Goal: Information Seeking & Learning: Learn about a topic

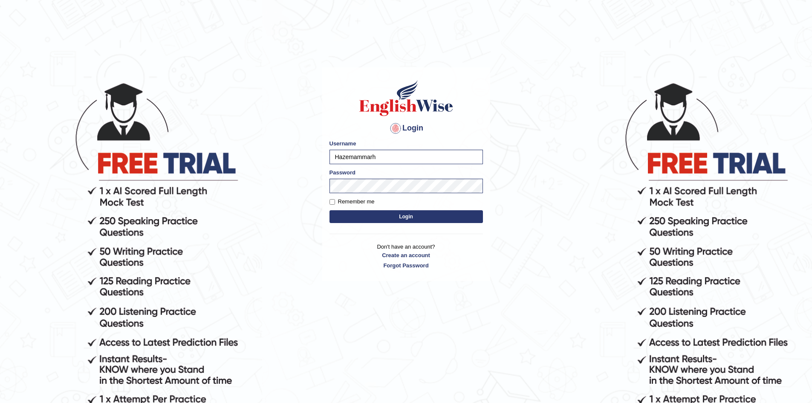
type input "Hazemammar"
click at [332, 202] on input "Remember me" at bounding box center [332, 202] width 6 height 6
checkbox input "true"
click at [379, 222] on button "Login" at bounding box center [405, 216] width 153 height 13
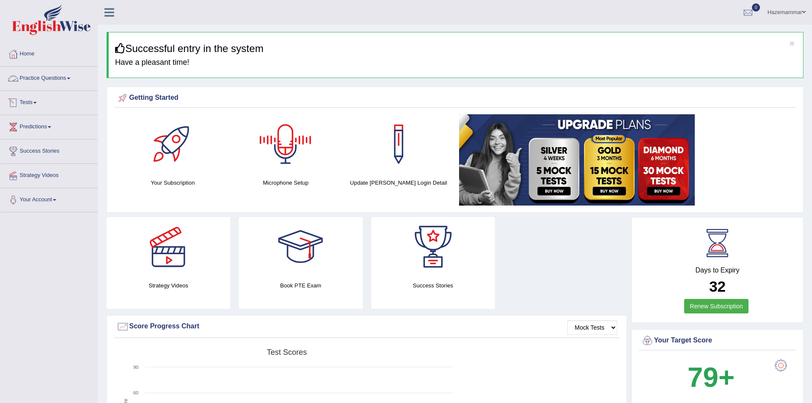
click at [45, 82] on link "Practice Questions" at bounding box center [48, 76] width 97 height 21
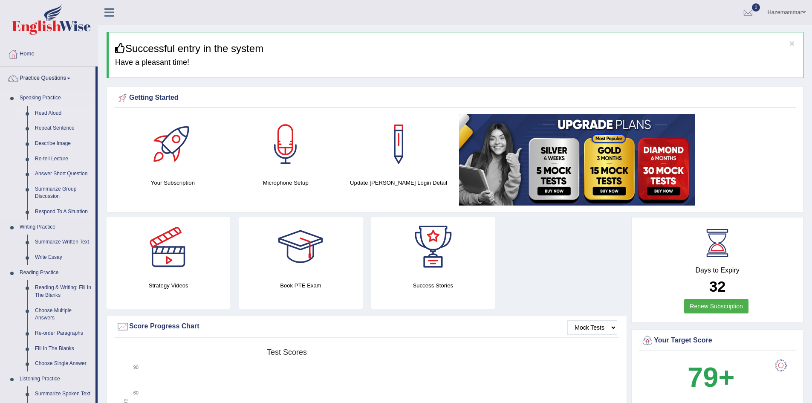
click at [55, 113] on link "Read Aloud" at bounding box center [63, 113] width 64 height 15
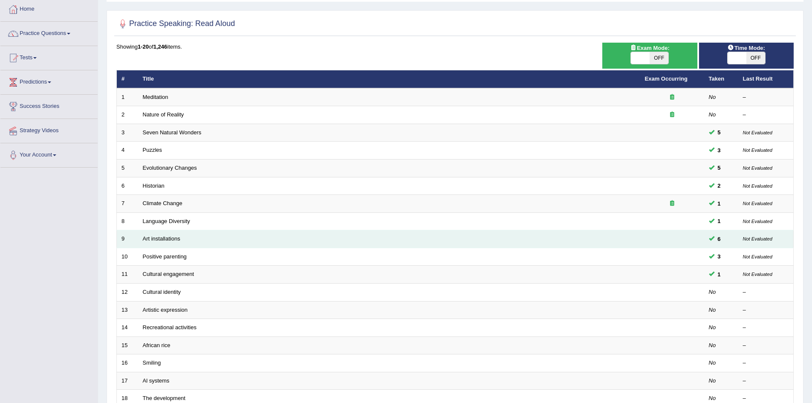
scroll to position [46, 0]
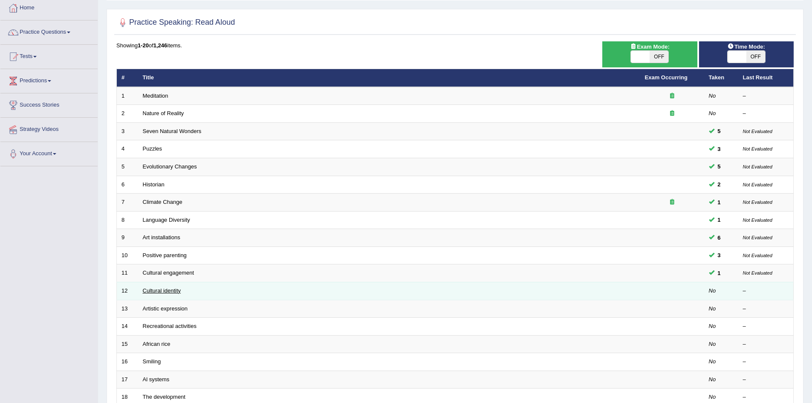
click at [160, 292] on link "Cultural identity" at bounding box center [162, 290] width 38 height 6
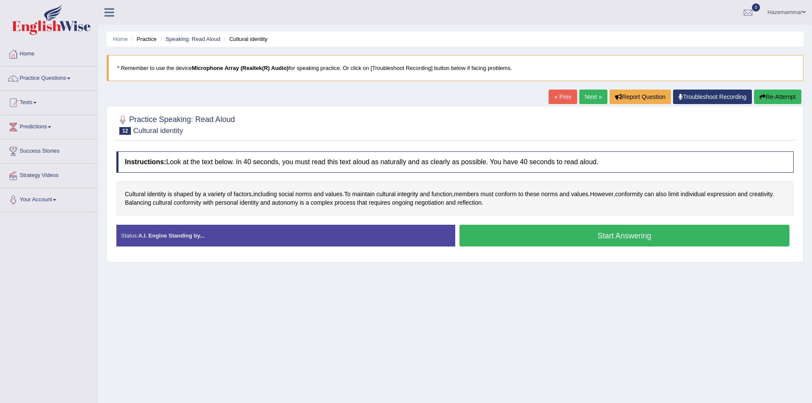
click at [606, 234] on button "Start Answering" at bounding box center [624, 236] width 330 height 22
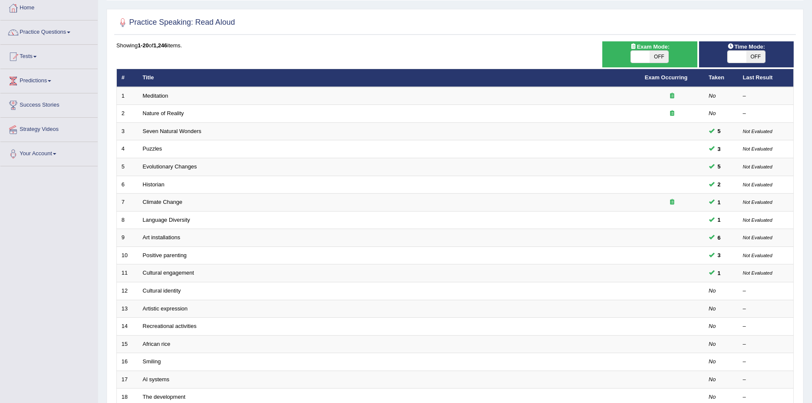
click at [750, 55] on span "OFF" at bounding box center [755, 57] width 19 height 12
checkbox input "true"
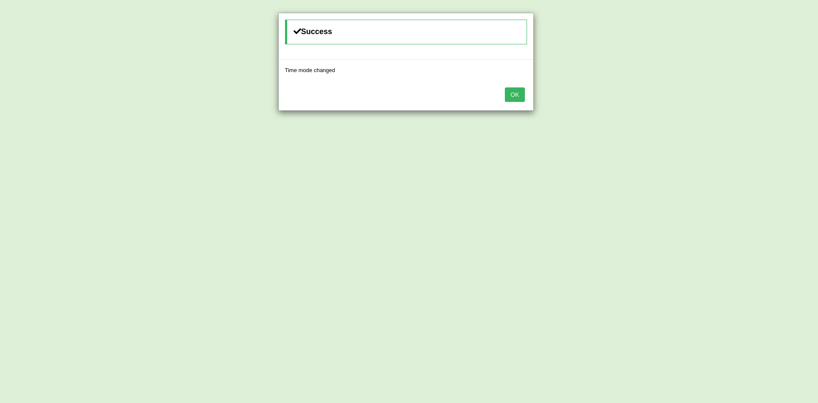
click at [513, 98] on button "OK" at bounding box center [515, 94] width 20 height 14
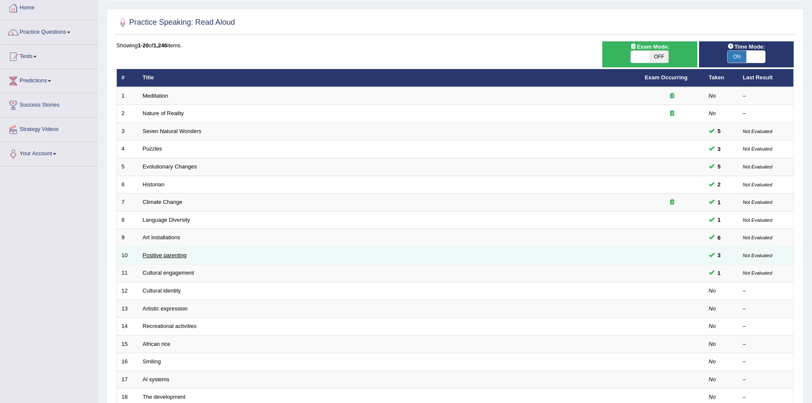
click at [175, 256] on link "Positive parenting" at bounding box center [165, 255] width 44 height 6
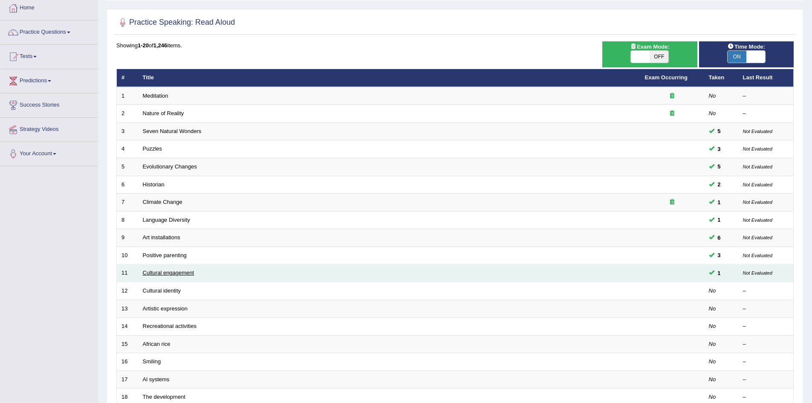
click at [183, 273] on link "Cultural engagement" at bounding box center [169, 272] width 52 height 6
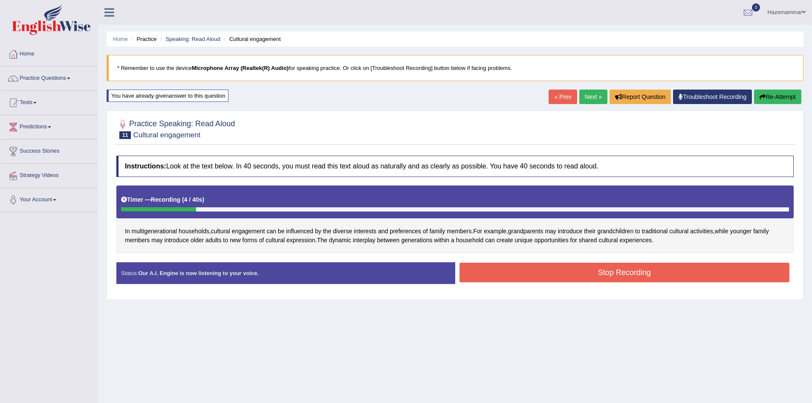
click at [599, 275] on button "Stop Recording" at bounding box center [624, 273] width 330 height 20
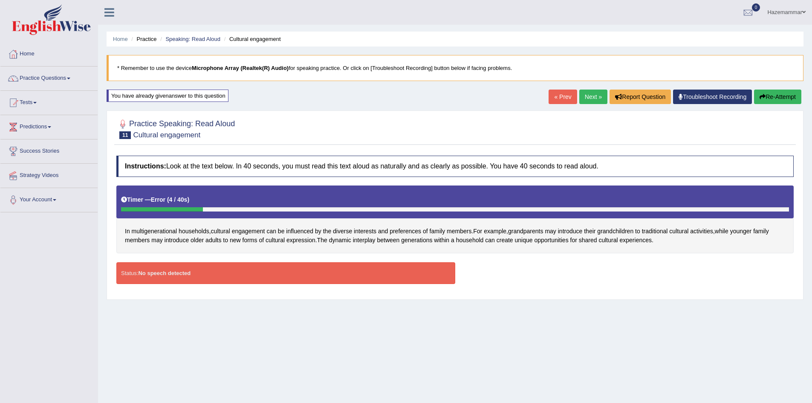
click at [769, 94] on button "Re-Attempt" at bounding box center [777, 96] width 47 height 14
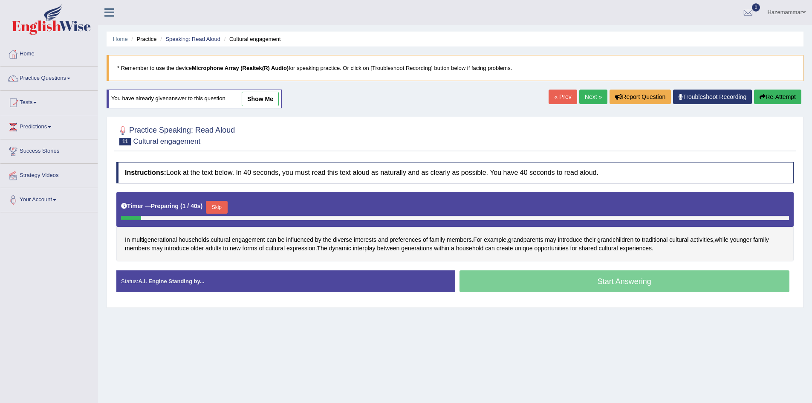
click at [586, 280] on div "Start Answering" at bounding box center [624, 282] width 339 height 24
click at [623, 283] on div "Start Answering" at bounding box center [624, 282] width 339 height 24
click at [225, 202] on button "Skip" at bounding box center [216, 207] width 21 height 13
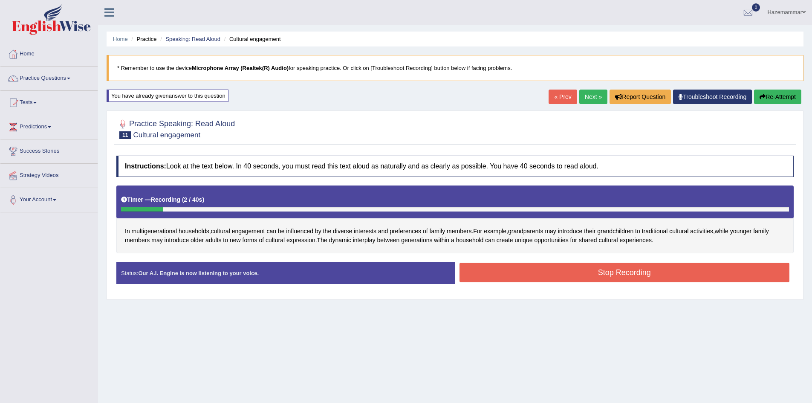
click at [784, 95] on button "Re-Attempt" at bounding box center [777, 96] width 47 height 14
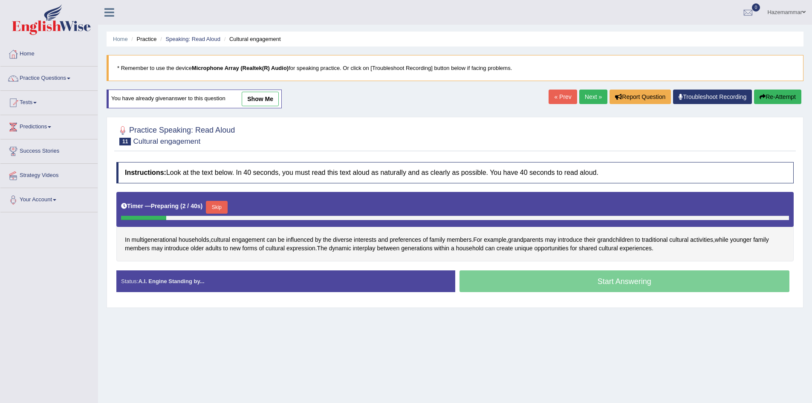
click at [214, 207] on button "Skip" at bounding box center [216, 207] width 21 height 13
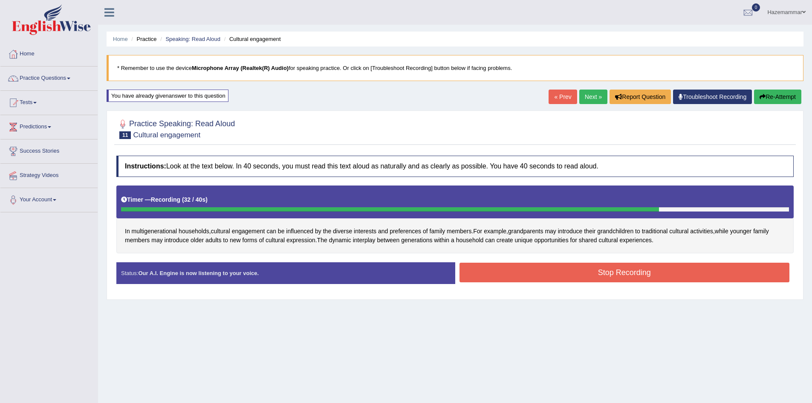
click at [619, 276] on button "Stop Recording" at bounding box center [624, 273] width 330 height 20
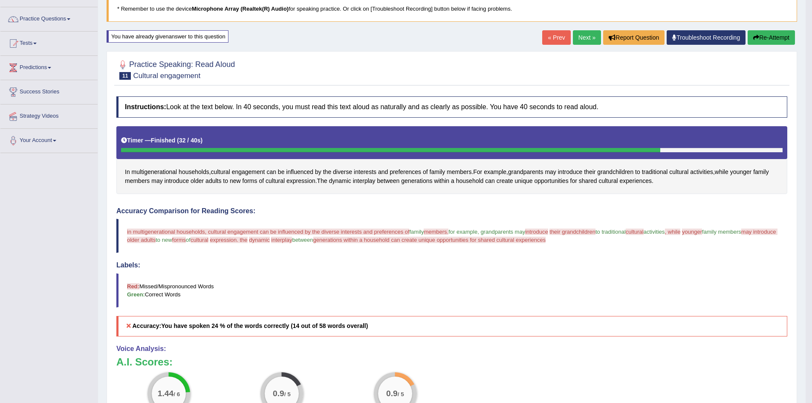
scroll to position [59, 0]
click at [766, 41] on button "Re-Attempt" at bounding box center [770, 38] width 47 height 14
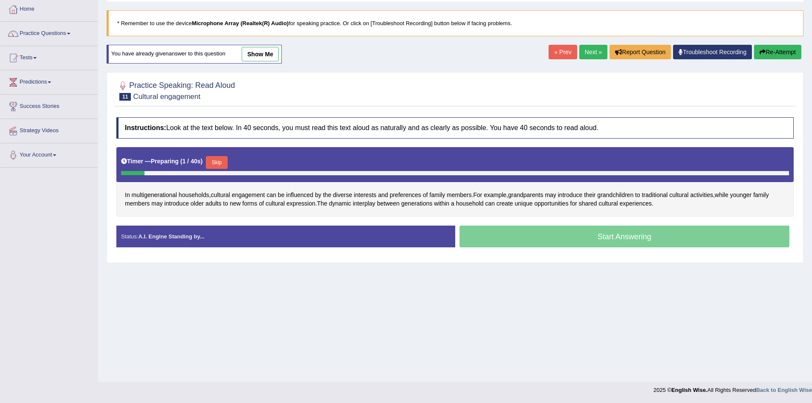
click at [223, 162] on button "Skip" at bounding box center [216, 162] width 21 height 13
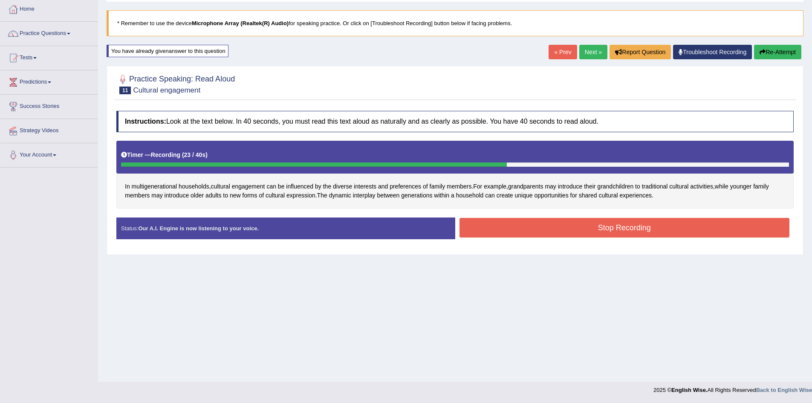
click at [623, 223] on button "Stop Recording" at bounding box center [624, 228] width 330 height 20
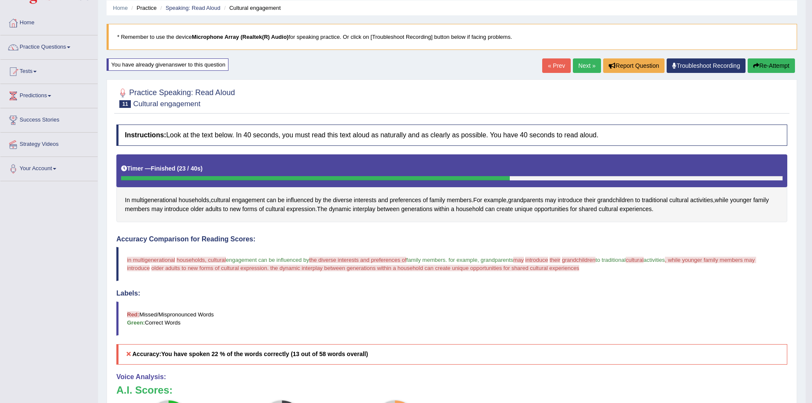
scroll to position [31, 0]
click at [770, 66] on button "Re-Attempt" at bounding box center [770, 66] width 47 height 14
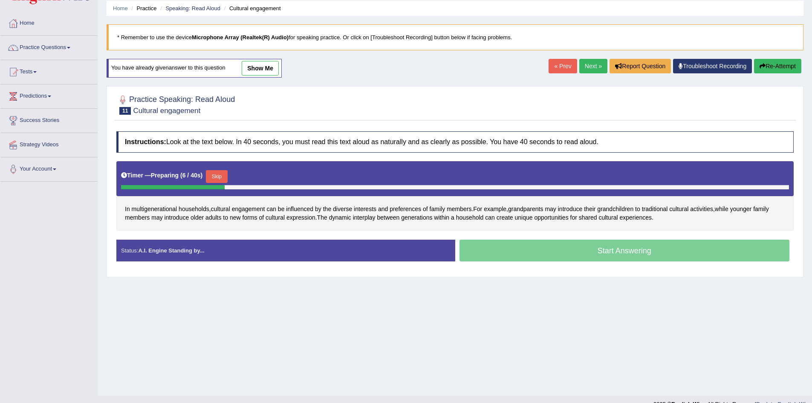
click at [216, 177] on button "Skip" at bounding box center [216, 176] width 21 height 13
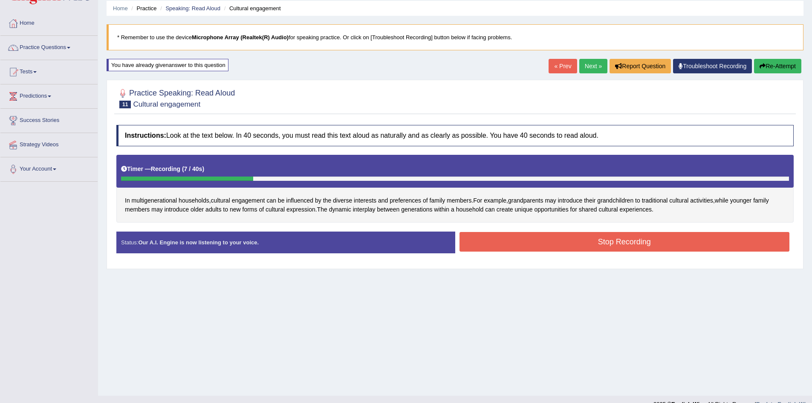
click at [629, 244] on button "Stop Recording" at bounding box center [624, 242] width 330 height 20
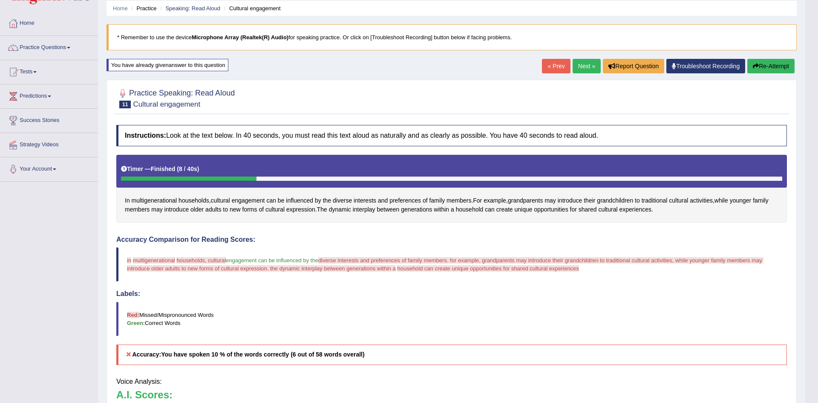
click at [761, 64] on div "Our A.I. Engine is working on your speech analysis! Please be patient. It may t…" at bounding box center [409, 201] width 818 height 403
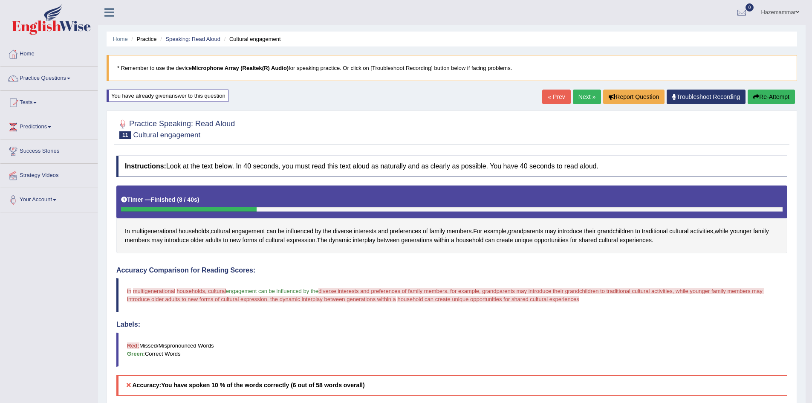
click at [766, 102] on button "Re-Attempt" at bounding box center [770, 96] width 47 height 14
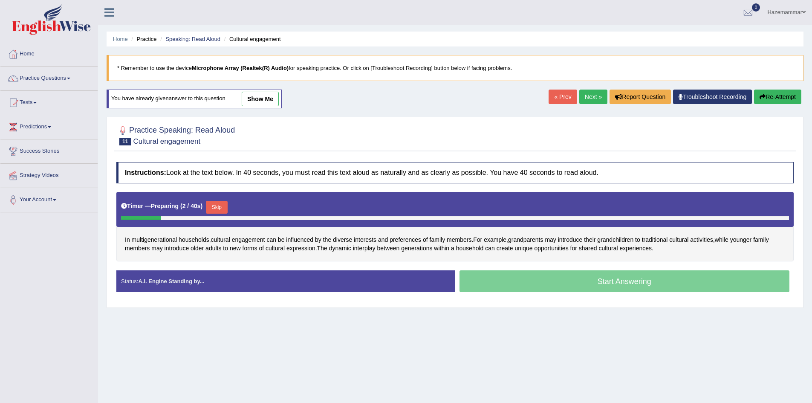
click at [225, 202] on button "Skip" at bounding box center [216, 207] width 21 height 13
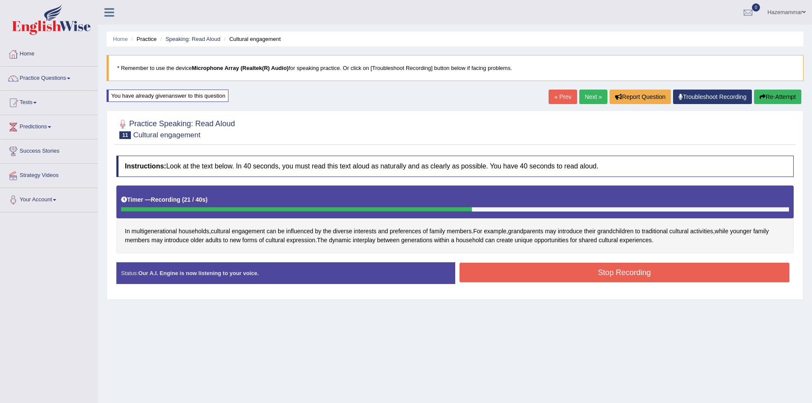
click at [662, 268] on button "Stop Recording" at bounding box center [624, 273] width 330 height 20
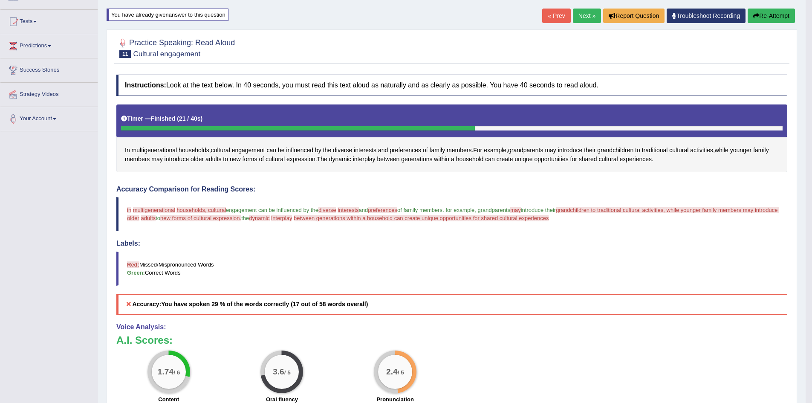
scroll to position [54, 0]
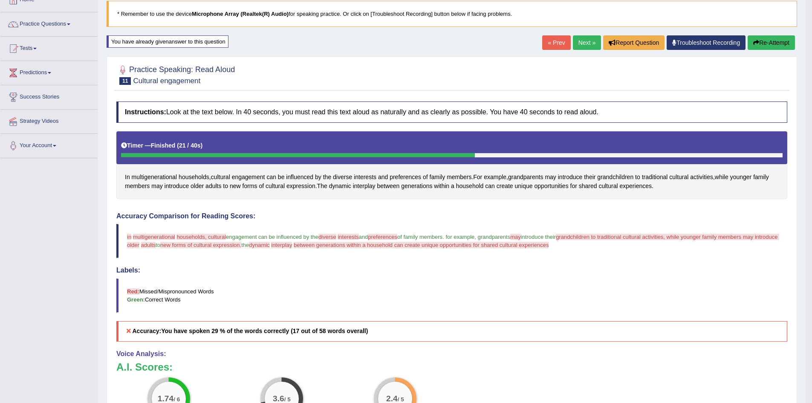
click at [757, 43] on icon "button" at bounding box center [756, 43] width 6 height 6
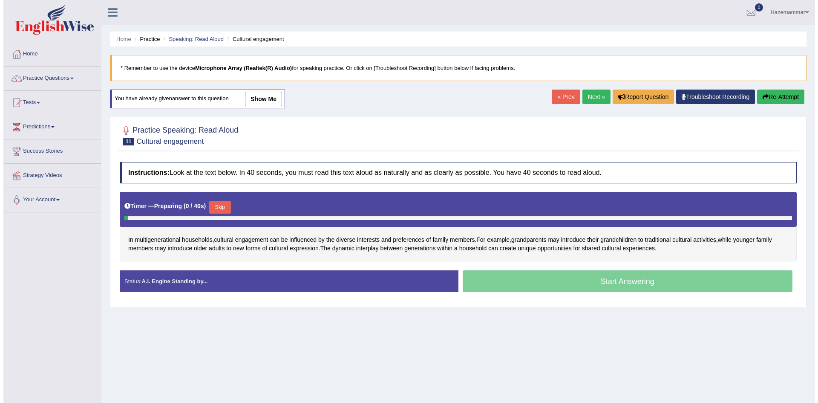
scroll to position [45, 0]
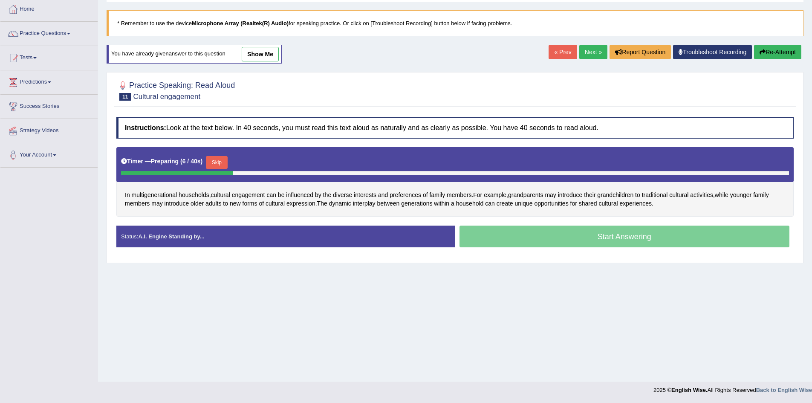
click at [223, 162] on button "Skip" at bounding box center [216, 162] width 21 height 13
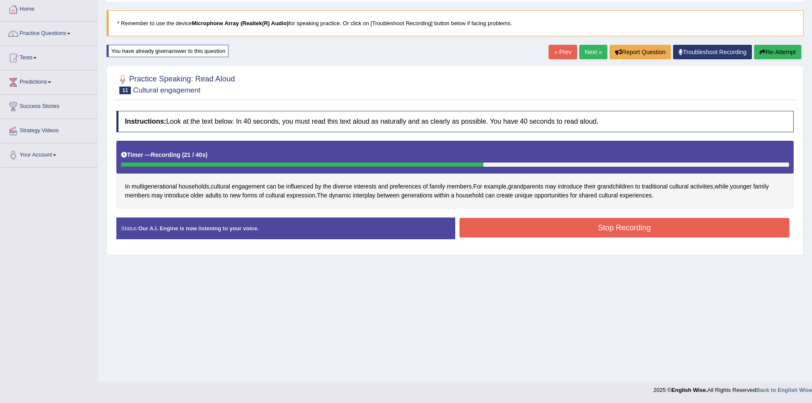
click at [623, 225] on button "Stop Recording" at bounding box center [624, 228] width 330 height 20
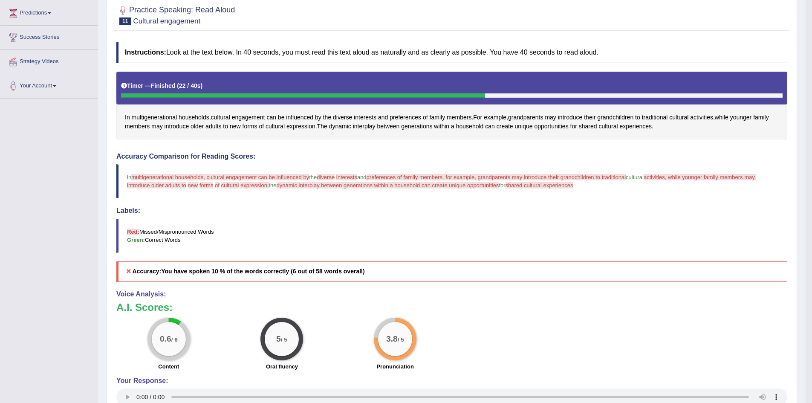
scroll to position [0, 0]
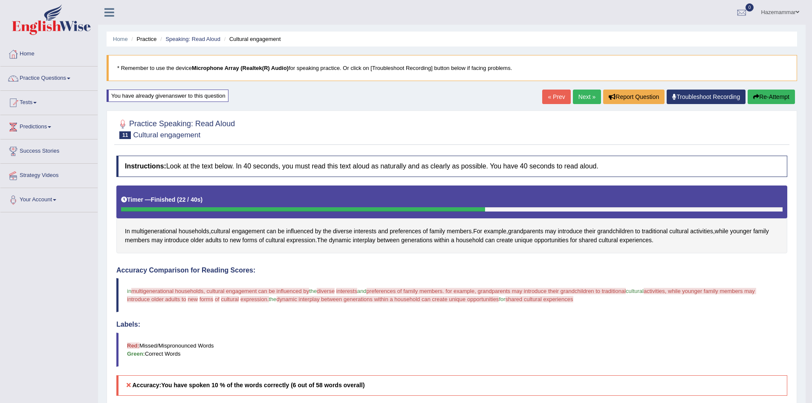
click at [763, 95] on button "Re-Attempt" at bounding box center [770, 96] width 47 height 14
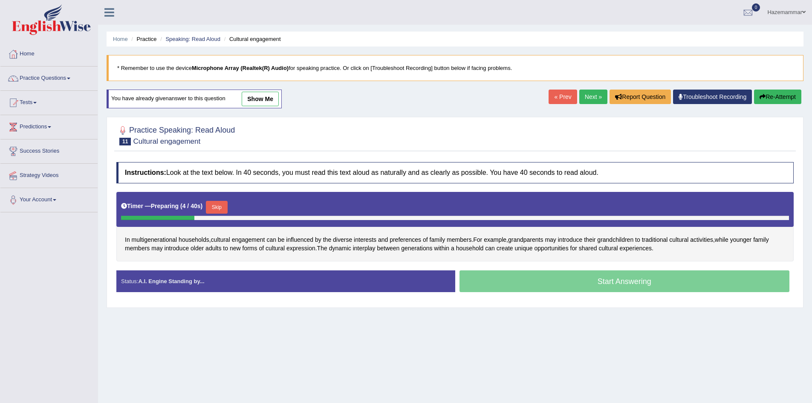
click at [223, 205] on button "Skip" at bounding box center [216, 207] width 21 height 13
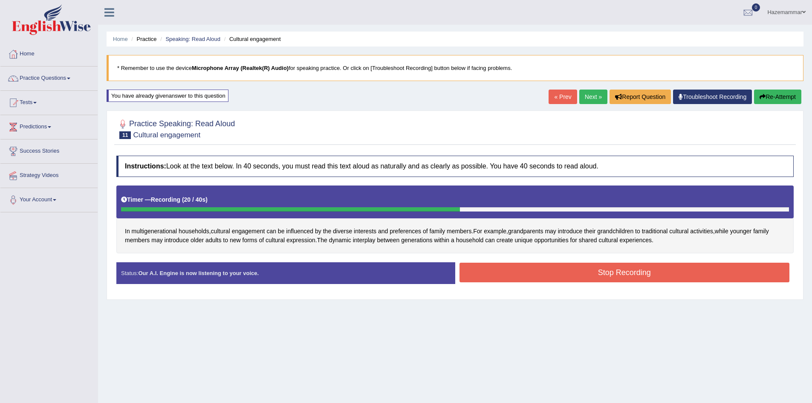
click at [546, 271] on button "Stop Recording" at bounding box center [624, 273] width 330 height 20
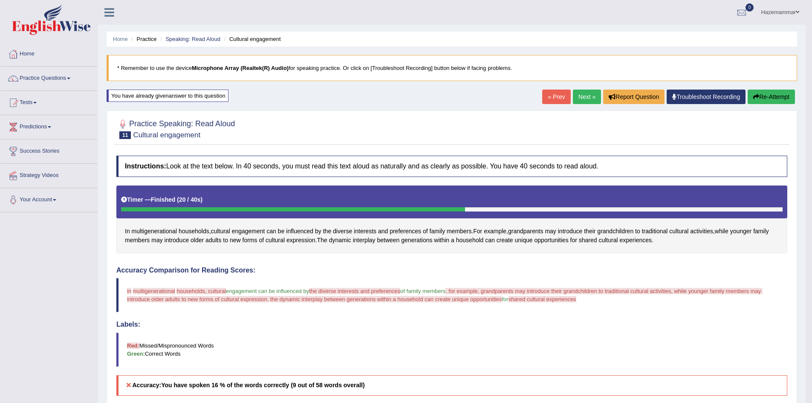
click at [767, 101] on button "Re-Attempt" at bounding box center [770, 96] width 47 height 14
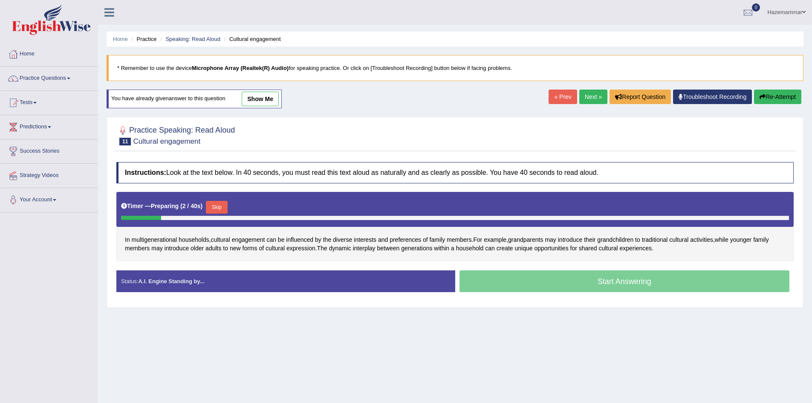
click at [219, 206] on button "Skip" at bounding box center [216, 207] width 21 height 13
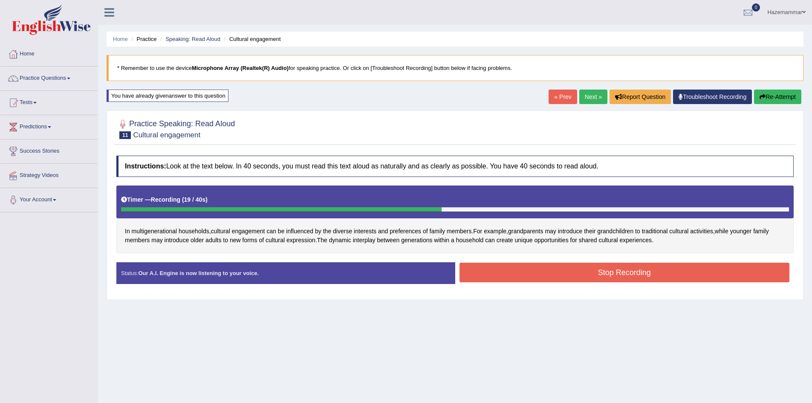
click at [601, 278] on button "Stop Recording" at bounding box center [624, 273] width 330 height 20
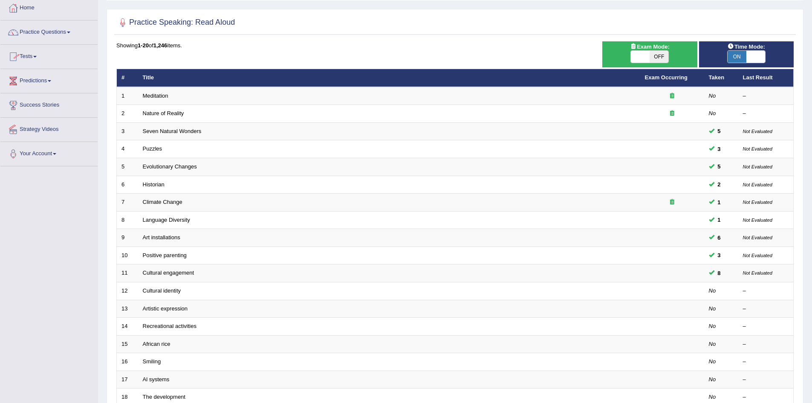
click at [43, 36] on link "Practice Questions" at bounding box center [48, 30] width 97 height 21
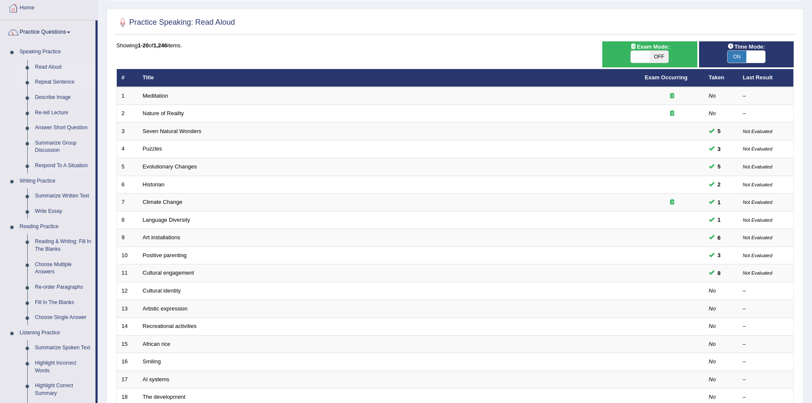
click at [61, 79] on link "Repeat Sentence" at bounding box center [63, 82] width 64 height 15
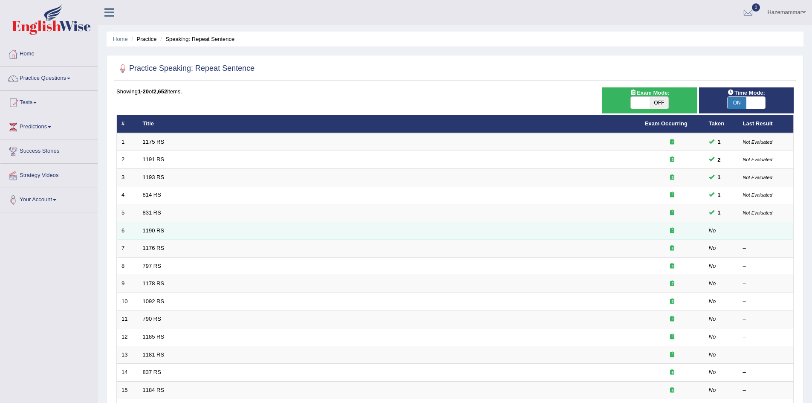
click at [157, 229] on link "1190 RS" at bounding box center [154, 230] width 22 height 6
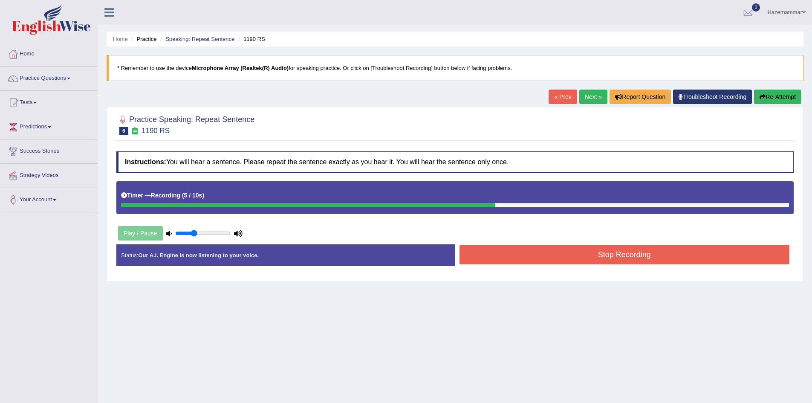
click at [613, 250] on button "Stop Recording" at bounding box center [624, 255] width 330 height 20
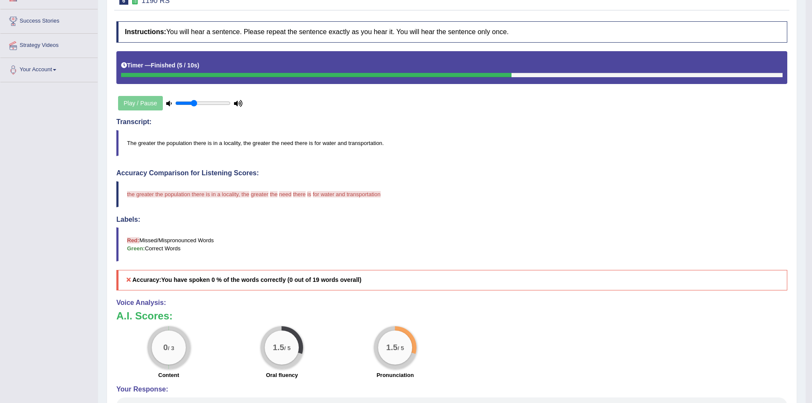
scroll to position [132, 0]
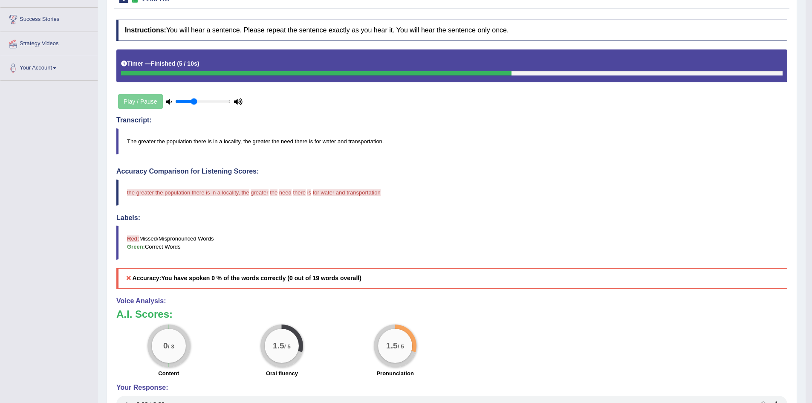
click at [121, 103] on div "Play / Pause" at bounding box center [180, 101] width 128 height 21
click at [137, 100] on div "Play / Pause" at bounding box center [180, 101] width 128 height 21
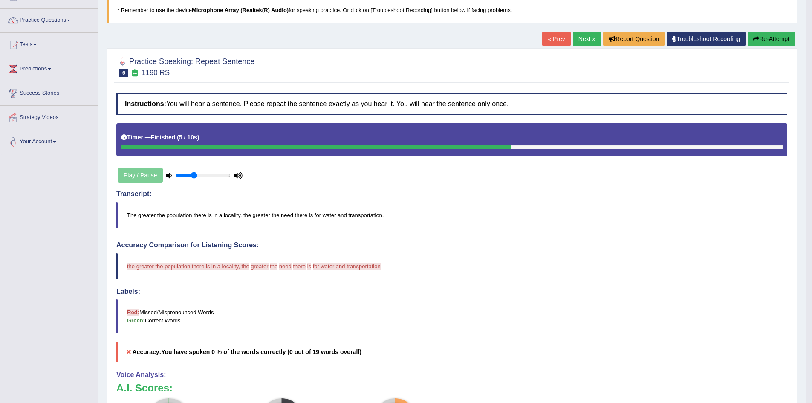
scroll to position [0, 0]
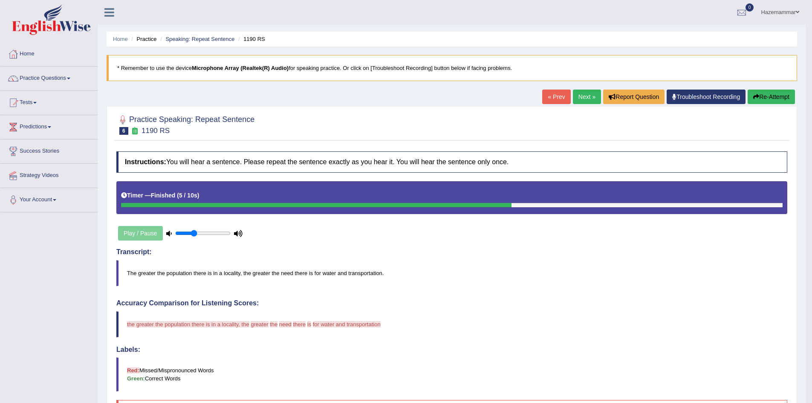
click at [777, 98] on button "Re-Attempt" at bounding box center [770, 96] width 47 height 14
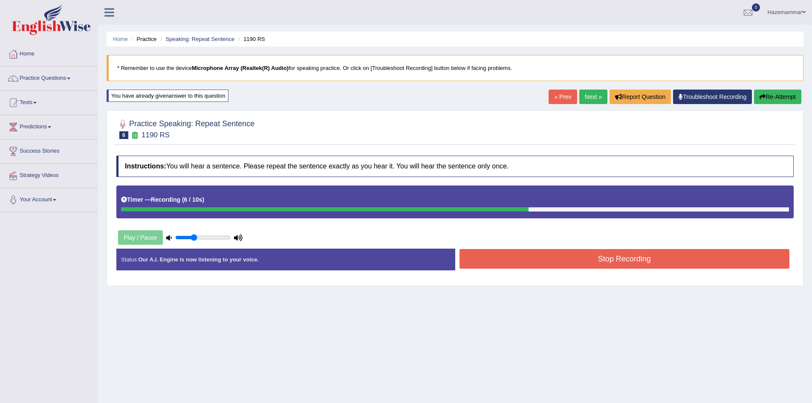
click at [586, 257] on button "Stop Recording" at bounding box center [624, 259] width 330 height 20
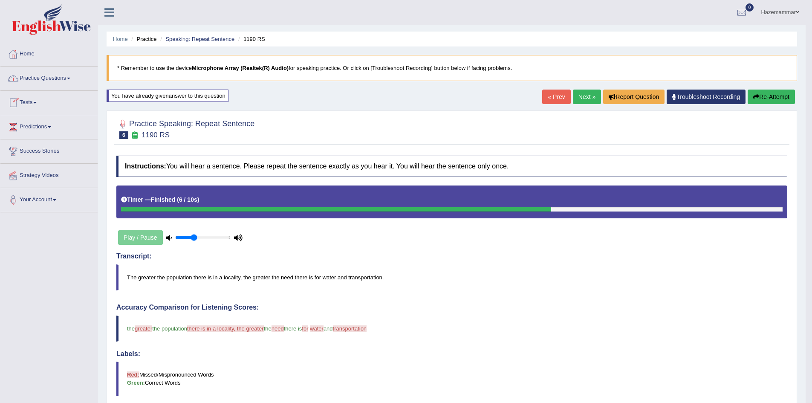
click at [49, 79] on link "Practice Questions" at bounding box center [48, 76] width 97 height 21
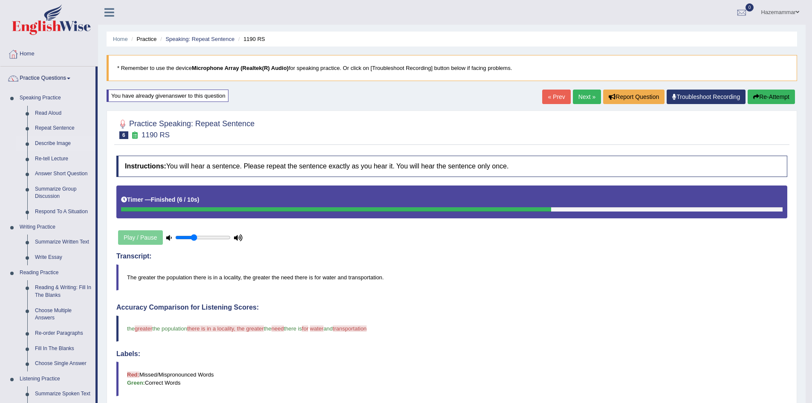
click at [47, 143] on link "Describe Image" at bounding box center [63, 143] width 64 height 15
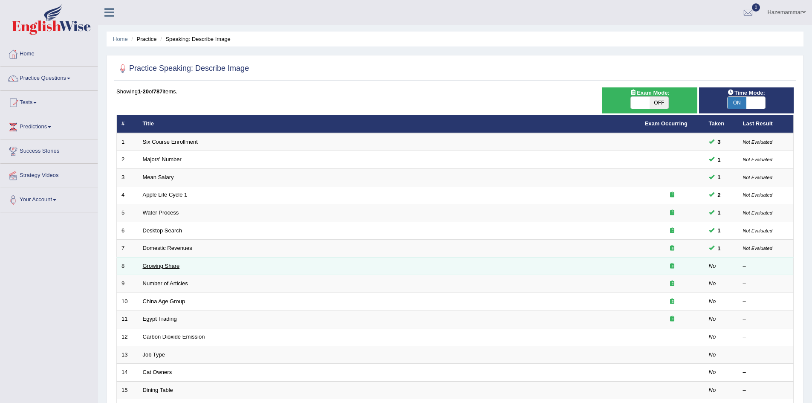
click at [169, 268] on link "Growing Share" at bounding box center [161, 266] width 37 height 6
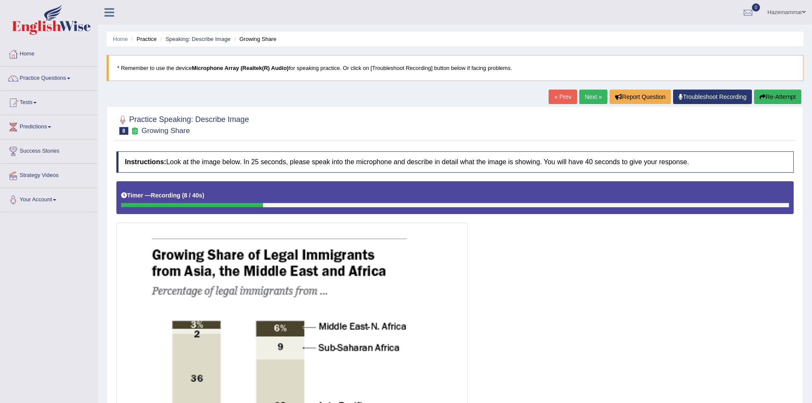
click at [776, 94] on button "Re-Attempt" at bounding box center [777, 96] width 47 height 14
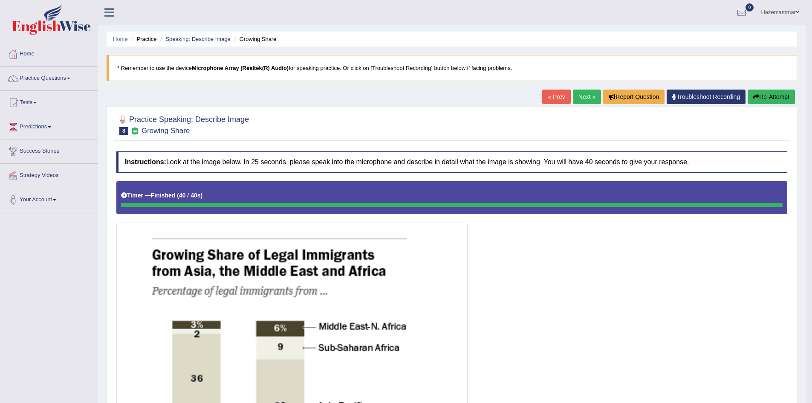
click at [551, 98] on link "« Prev" at bounding box center [556, 96] width 28 height 14
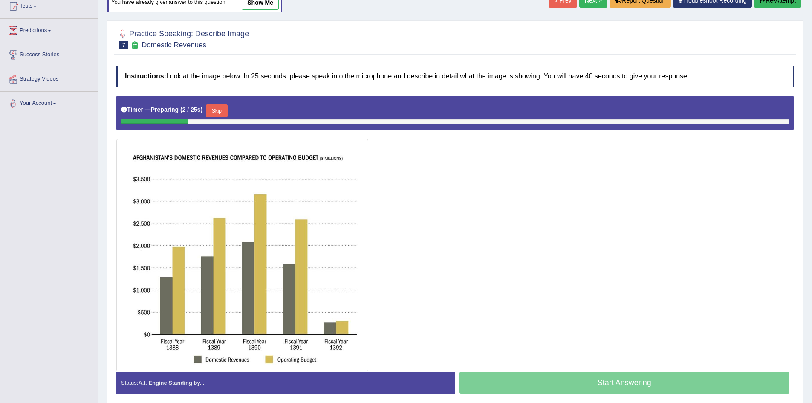
scroll to position [130, 0]
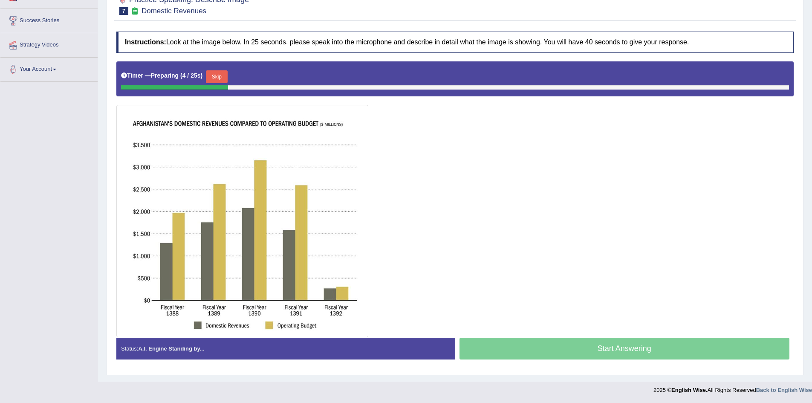
click at [223, 81] on button "Skip" at bounding box center [216, 76] width 21 height 13
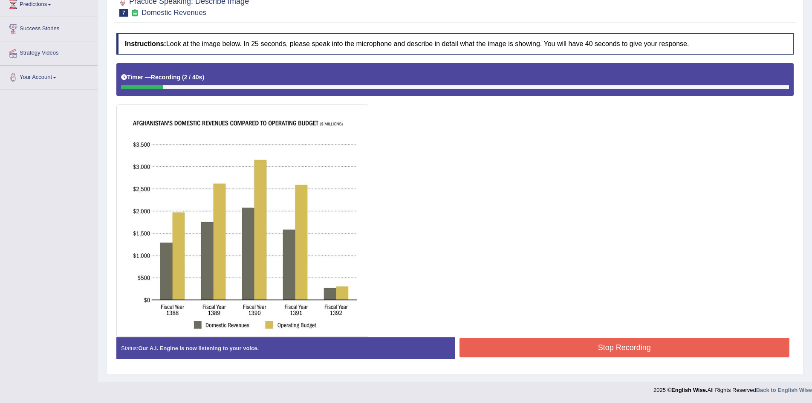
scroll to position [0, 0]
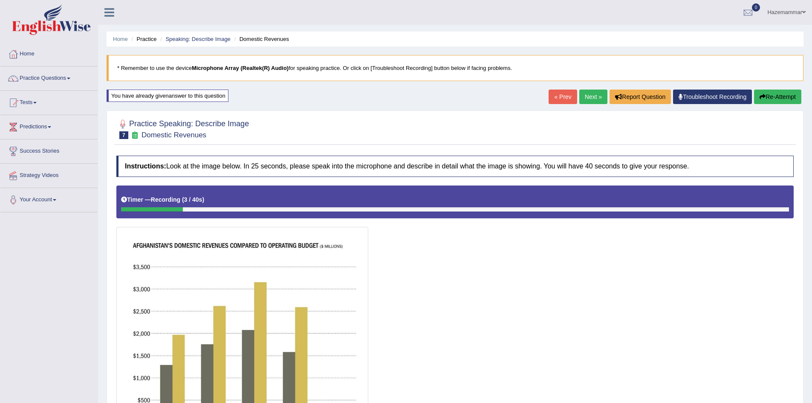
click at [551, 96] on link "« Prev" at bounding box center [562, 96] width 28 height 14
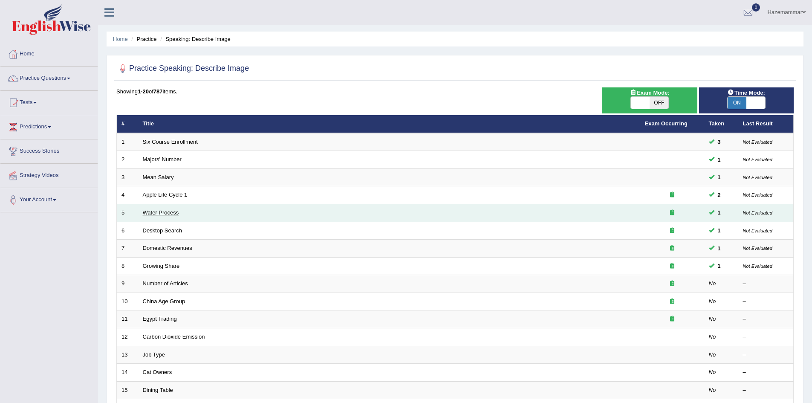
click at [154, 215] on link "Water Process" at bounding box center [161, 212] width 36 height 6
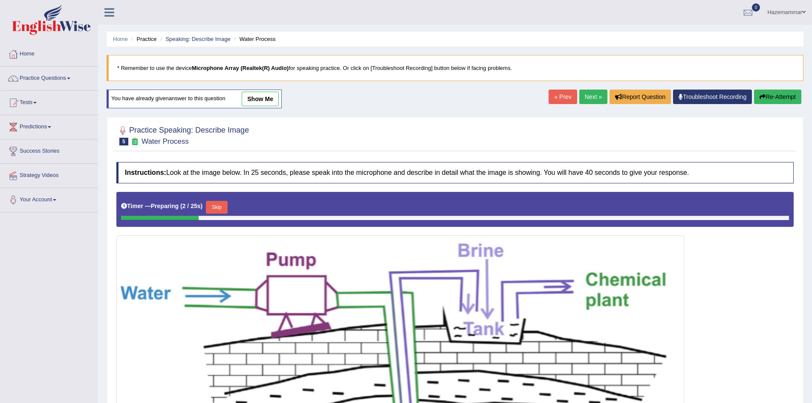
click at [272, 92] on link "show me" at bounding box center [260, 99] width 37 height 14
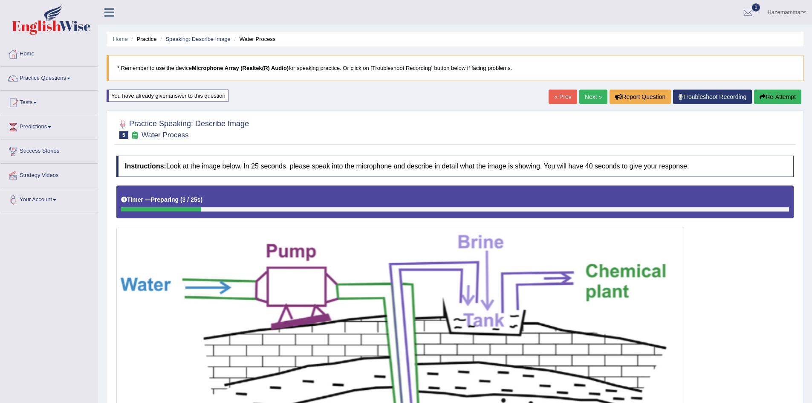
click at [588, 96] on link "Next »" at bounding box center [593, 96] width 28 height 14
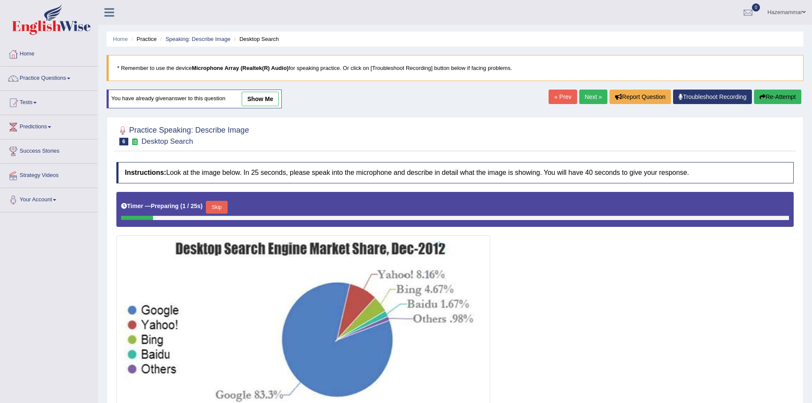
click at [258, 95] on link "show me" at bounding box center [260, 99] width 37 height 14
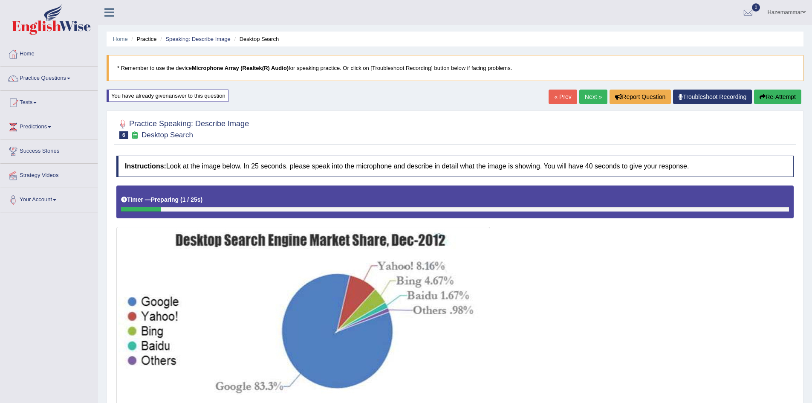
click at [589, 99] on link "Next »" at bounding box center [593, 96] width 28 height 14
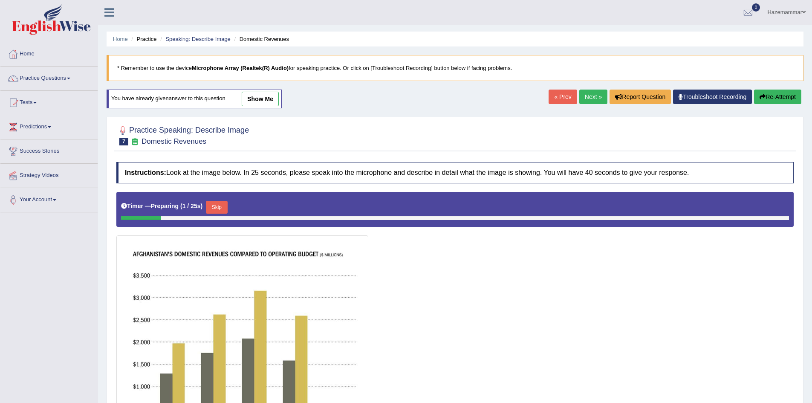
click at [260, 95] on link "show me" at bounding box center [260, 99] width 37 height 14
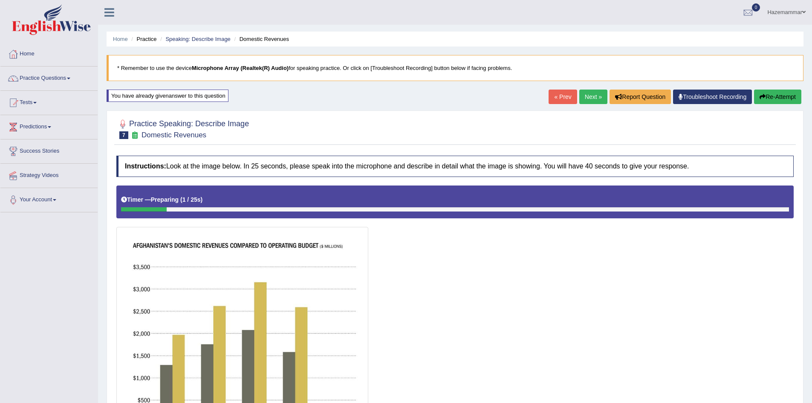
click at [554, 97] on link "« Prev" at bounding box center [562, 96] width 28 height 14
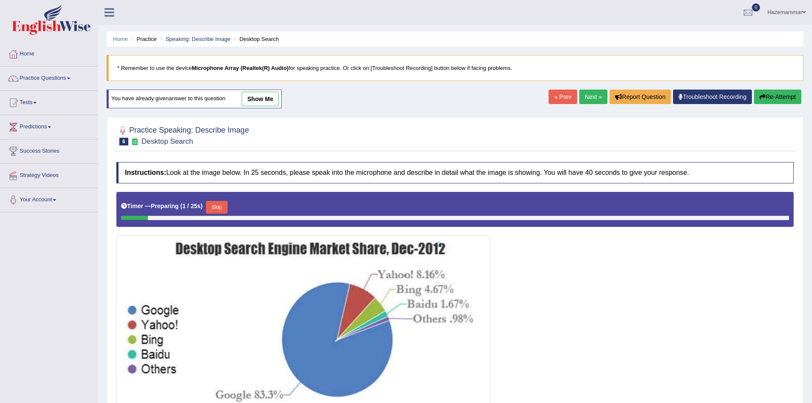
click at [554, 97] on link "« Prev" at bounding box center [562, 96] width 28 height 14
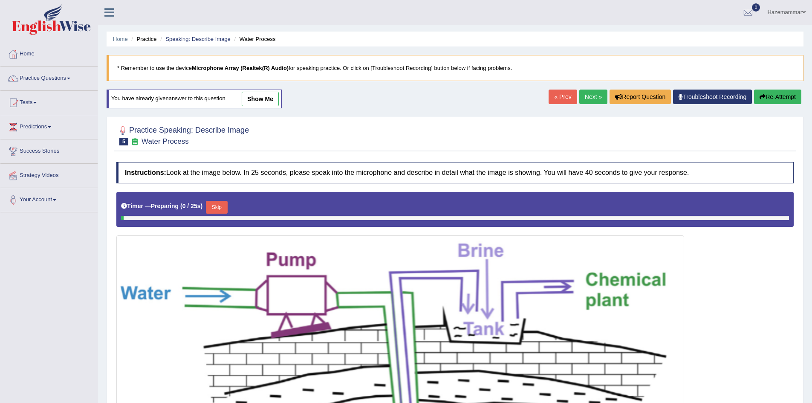
click at [554, 97] on link "« Prev" at bounding box center [562, 96] width 28 height 14
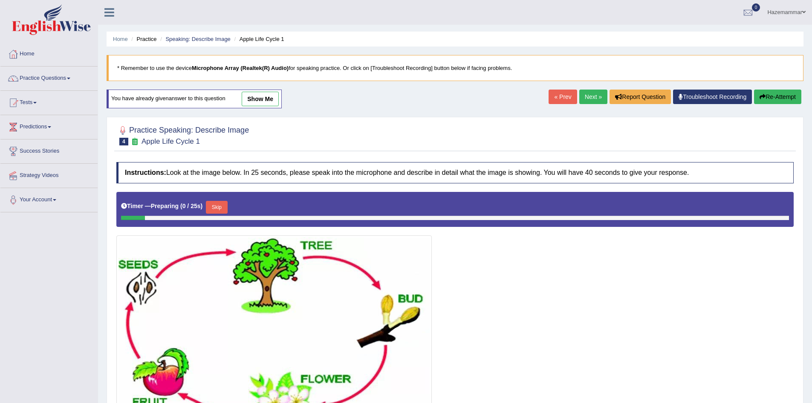
click at [256, 97] on link "show me" at bounding box center [260, 99] width 37 height 14
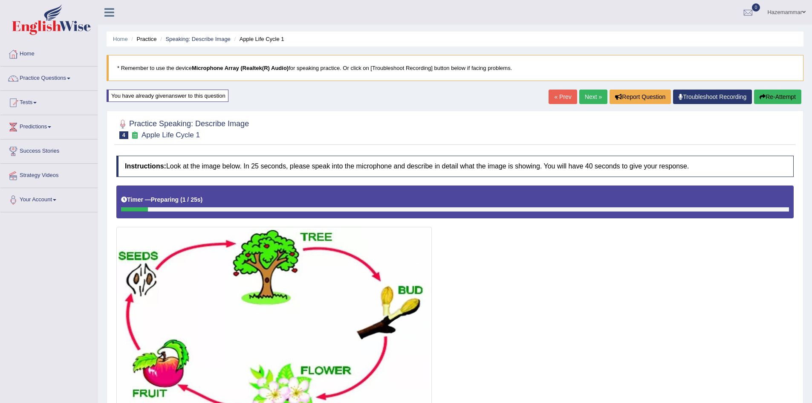
click at [551, 100] on link "« Prev" at bounding box center [562, 96] width 28 height 14
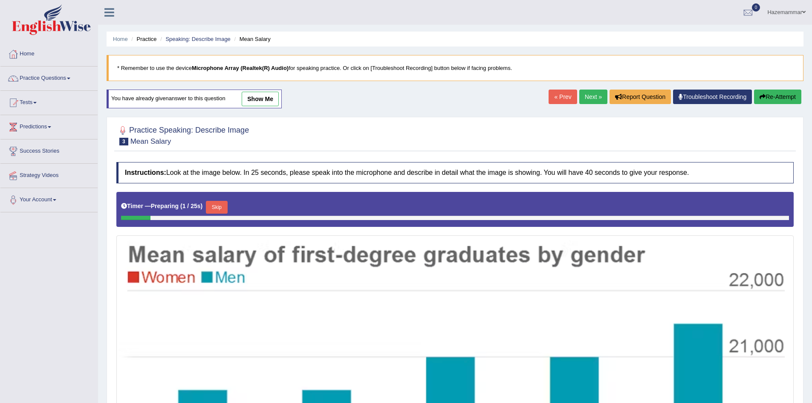
click at [265, 95] on link "show me" at bounding box center [260, 99] width 37 height 14
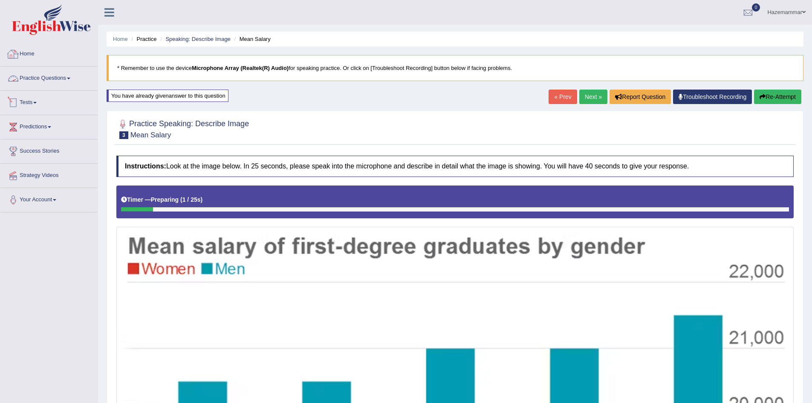
click at [57, 76] on link "Practice Questions" at bounding box center [48, 76] width 97 height 21
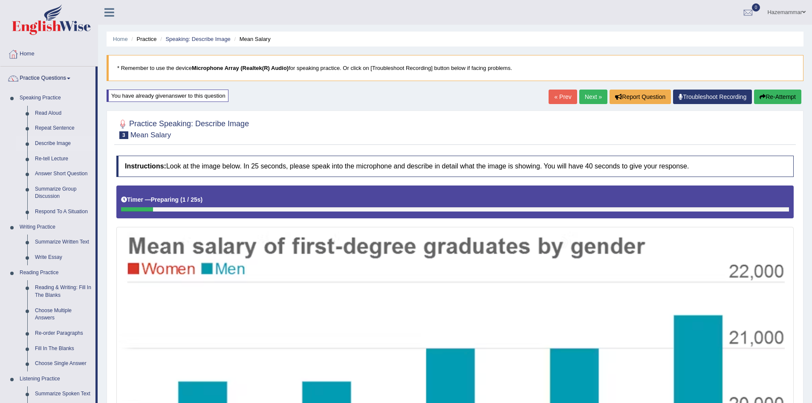
click at [51, 141] on link "Describe Image" at bounding box center [63, 143] width 64 height 15
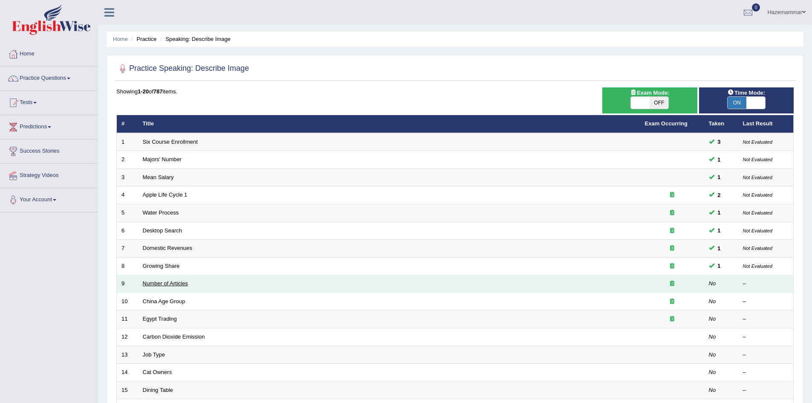
click at [166, 281] on link "Number of Articles" at bounding box center [165, 283] width 45 height 6
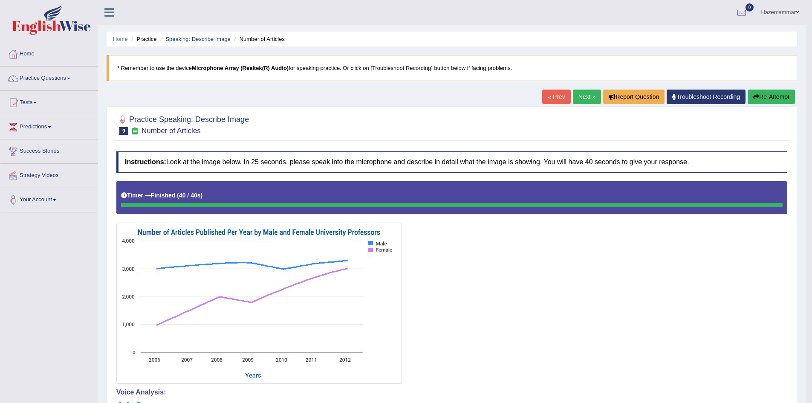
click at [760, 95] on button "Re-Attempt" at bounding box center [770, 96] width 47 height 14
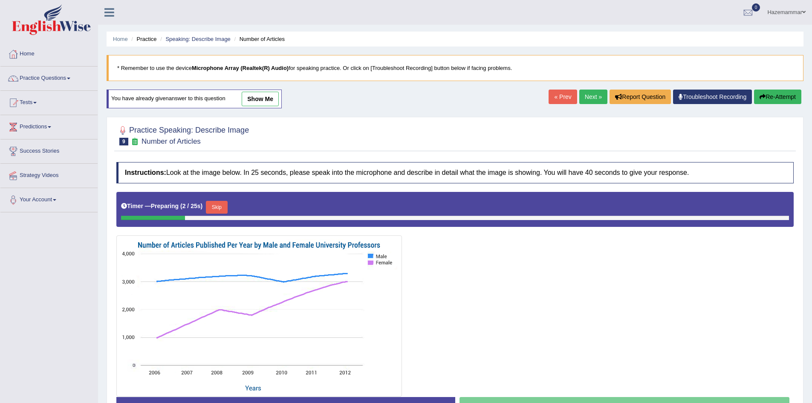
scroll to position [0, 0]
click at [588, 98] on link "Next »" at bounding box center [593, 96] width 28 height 14
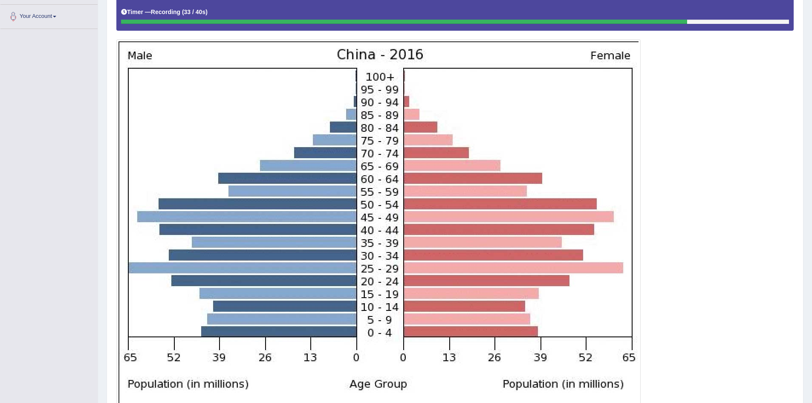
scroll to position [184, 0]
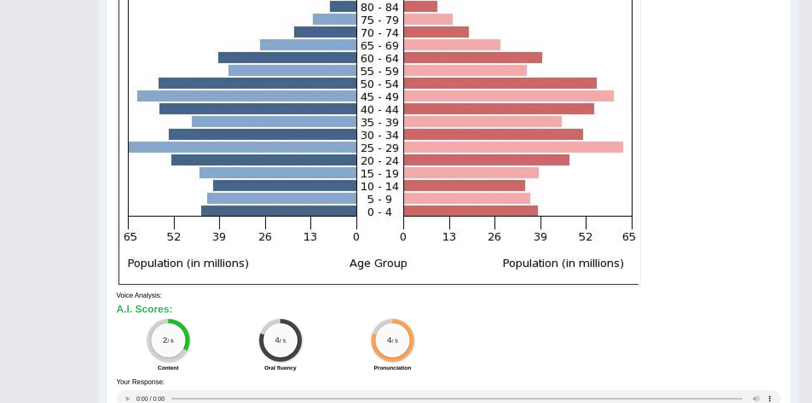
click at [319, 276] on div "Updating answer..." at bounding box center [406, 201] width 812 height 403
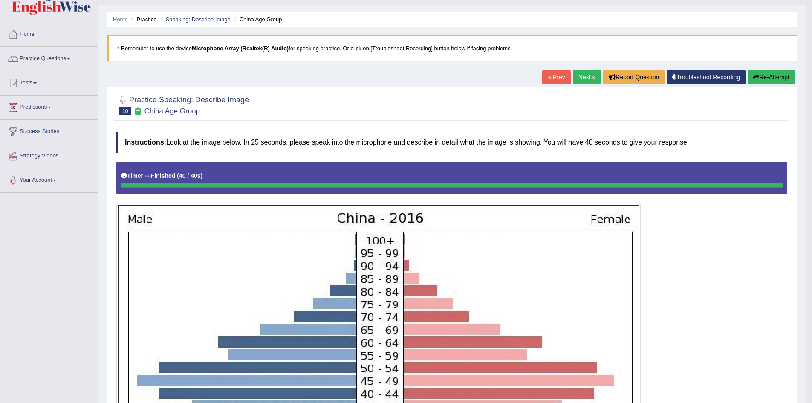
scroll to position [4, 0]
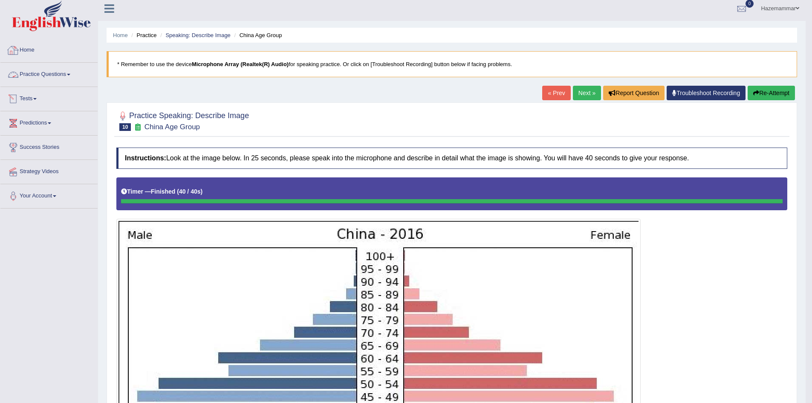
click at [58, 77] on link "Practice Questions" at bounding box center [48, 73] width 97 height 21
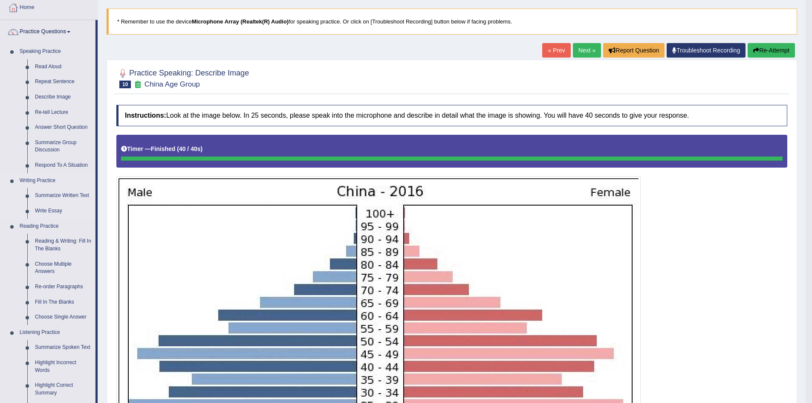
scroll to position [48, 0]
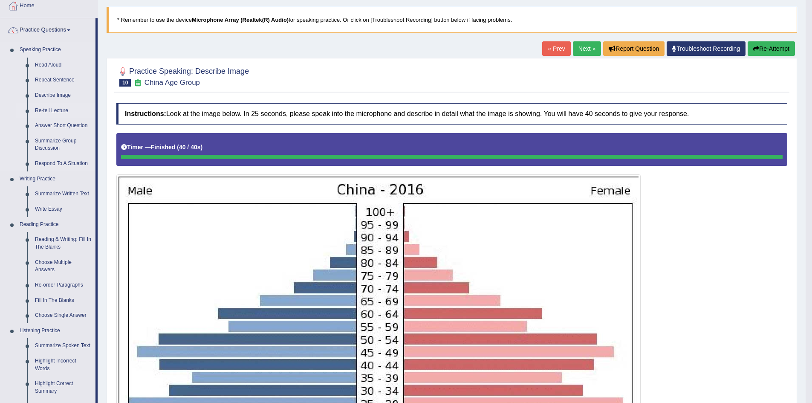
click at [53, 111] on link "Re-tell Lecture" at bounding box center [63, 110] width 64 height 15
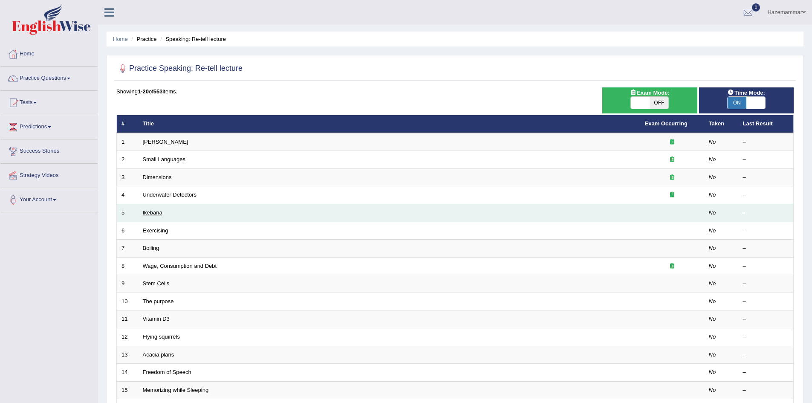
click at [155, 211] on link "Ikebana" at bounding box center [153, 212] width 20 height 6
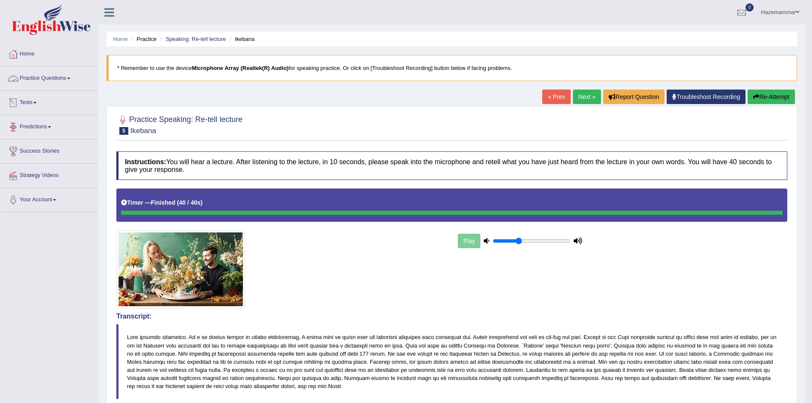
click at [40, 74] on link "Practice Questions" at bounding box center [48, 76] width 97 height 21
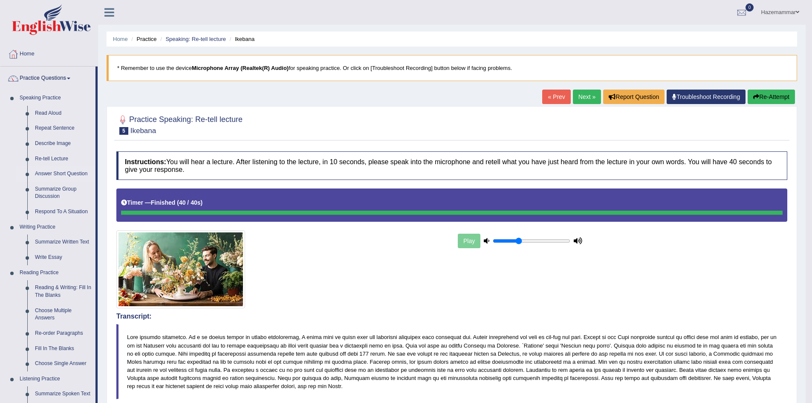
click at [43, 166] on link "Answer Short Question" at bounding box center [63, 173] width 64 height 15
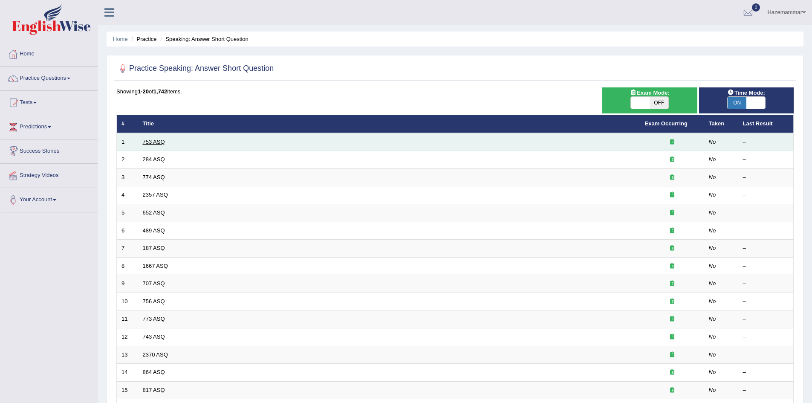
click at [155, 141] on link "753 ASQ" at bounding box center [154, 141] width 22 height 6
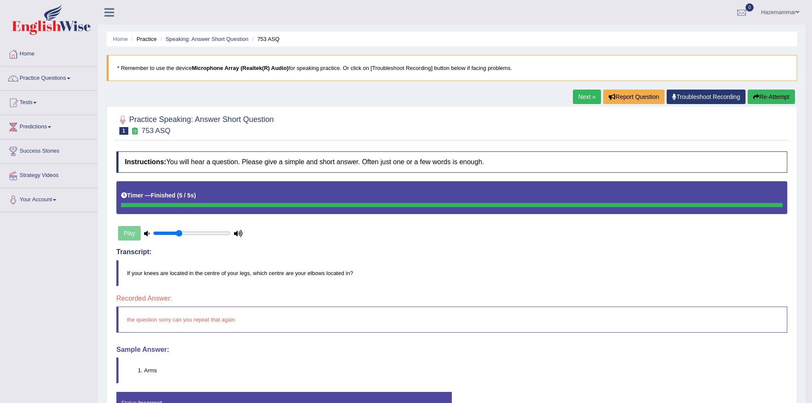
click at [763, 96] on button "Re-Attempt" at bounding box center [770, 96] width 47 height 14
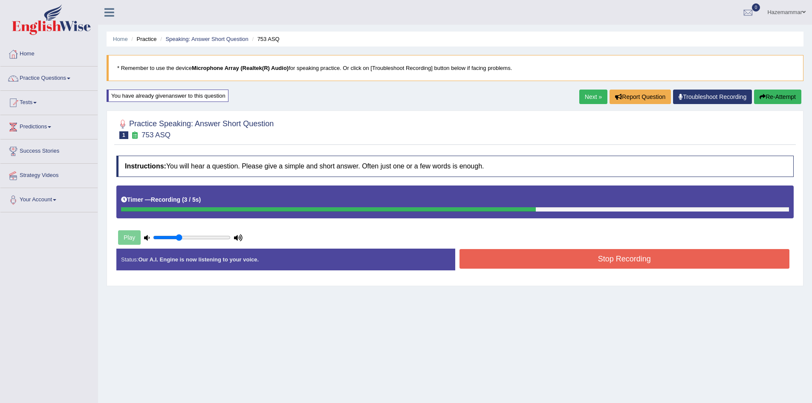
click at [577, 251] on button "Stop Recording" at bounding box center [624, 259] width 330 height 20
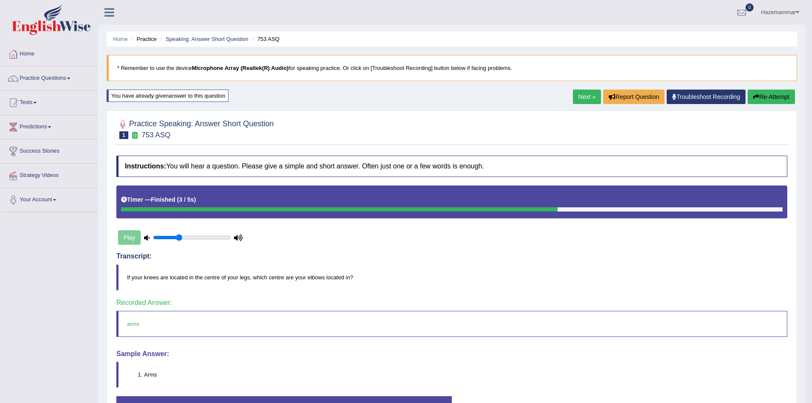
click at [579, 97] on link "Next »" at bounding box center [587, 96] width 28 height 14
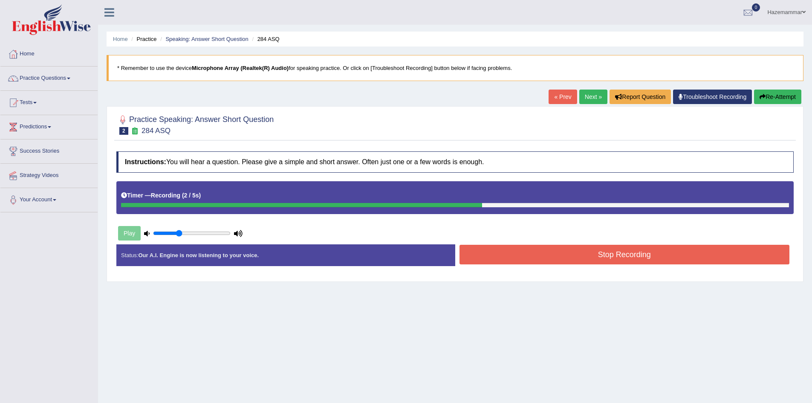
click at [614, 257] on button "Stop Recording" at bounding box center [624, 255] width 330 height 20
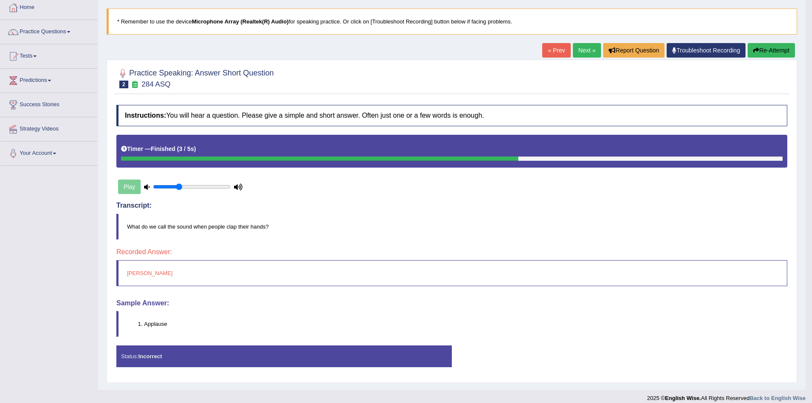
scroll to position [55, 0]
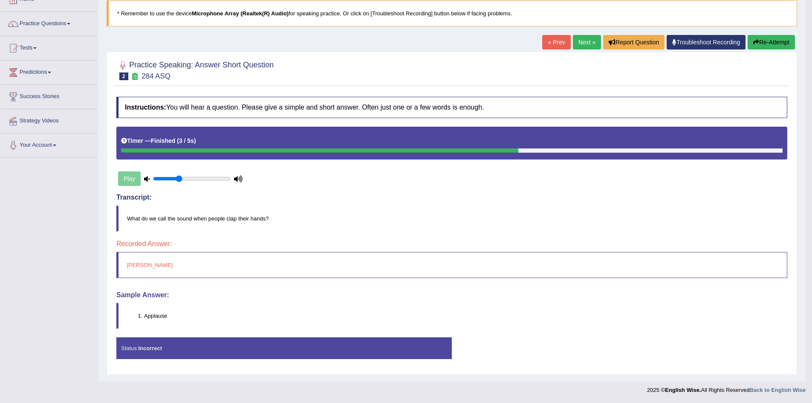
click at [773, 36] on button "Re-Attempt" at bounding box center [770, 42] width 47 height 14
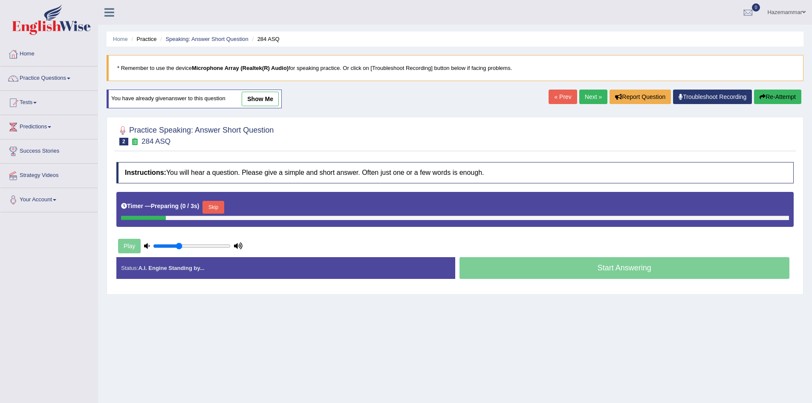
scroll to position [45, 0]
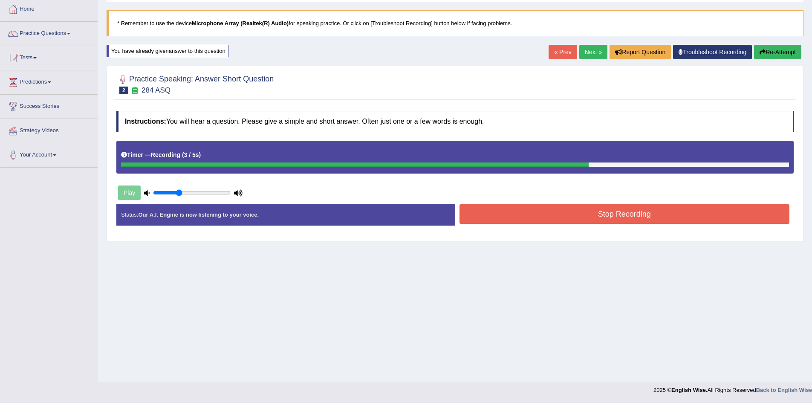
click at [600, 216] on button "Stop Recording" at bounding box center [624, 214] width 330 height 20
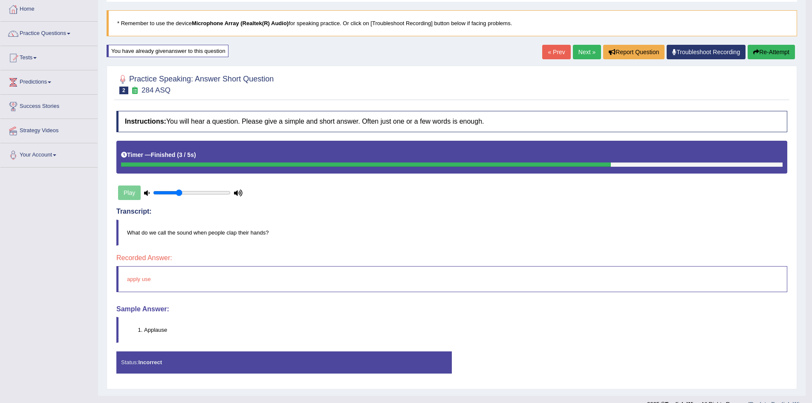
click at [755, 49] on button "Re-Attempt" at bounding box center [770, 52] width 47 height 14
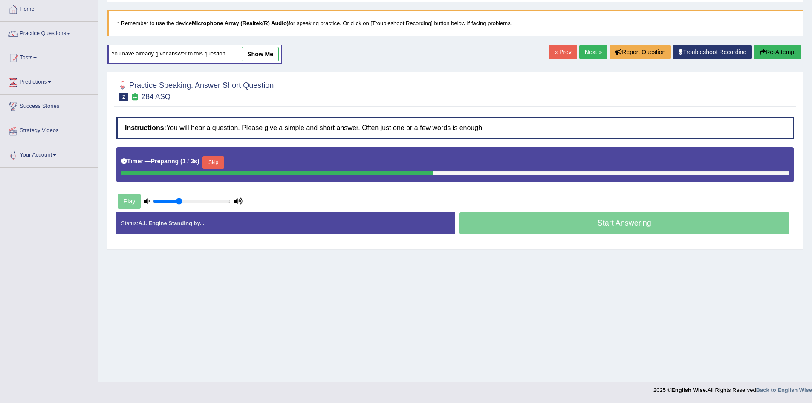
click at [218, 161] on button "Skip" at bounding box center [212, 162] width 21 height 13
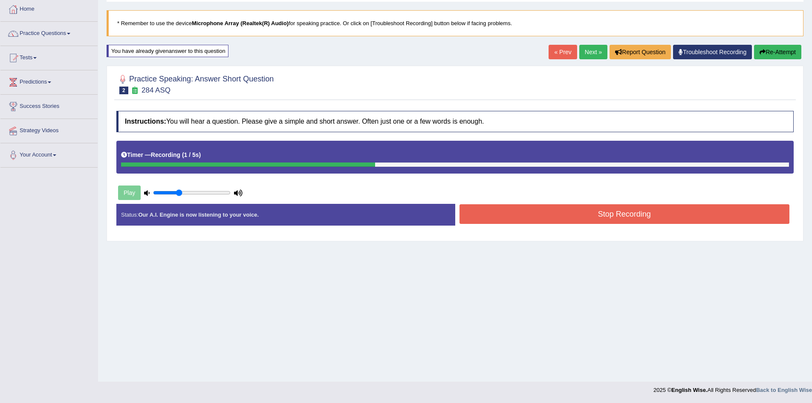
click at [541, 221] on button "Stop Recording" at bounding box center [624, 214] width 330 height 20
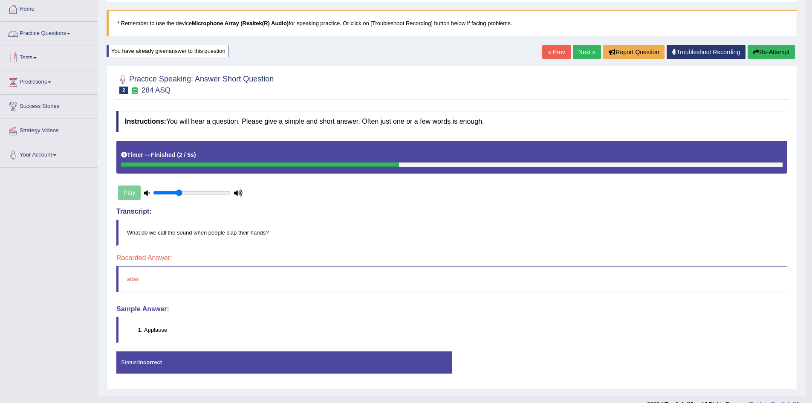
click at [782, 51] on button "Re-Attempt" at bounding box center [770, 52] width 47 height 14
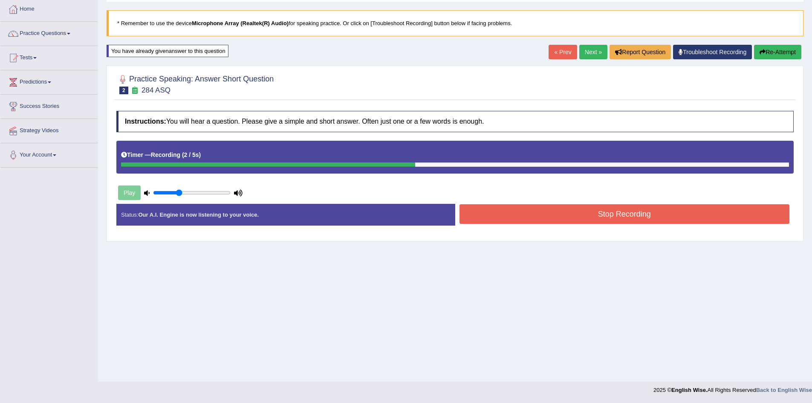
click at [593, 220] on button "Stop Recording" at bounding box center [624, 214] width 330 height 20
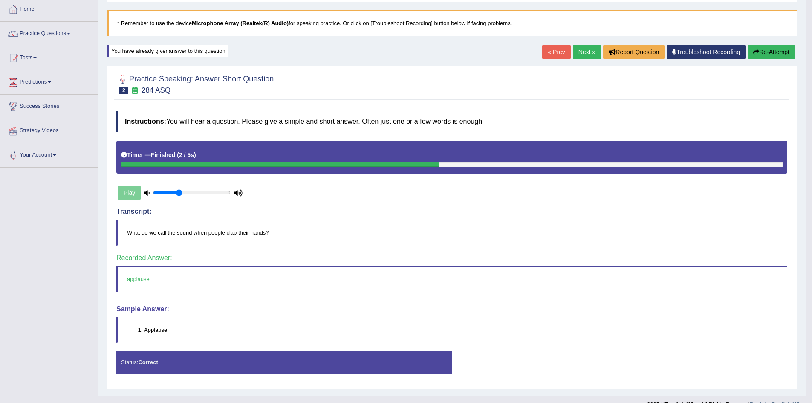
click at [587, 56] on link "Next »" at bounding box center [587, 52] width 28 height 14
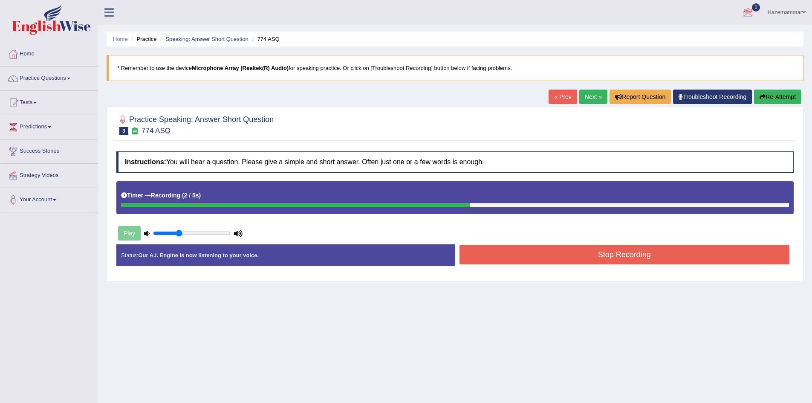
click at [624, 254] on button "Stop Recording" at bounding box center [624, 255] width 330 height 20
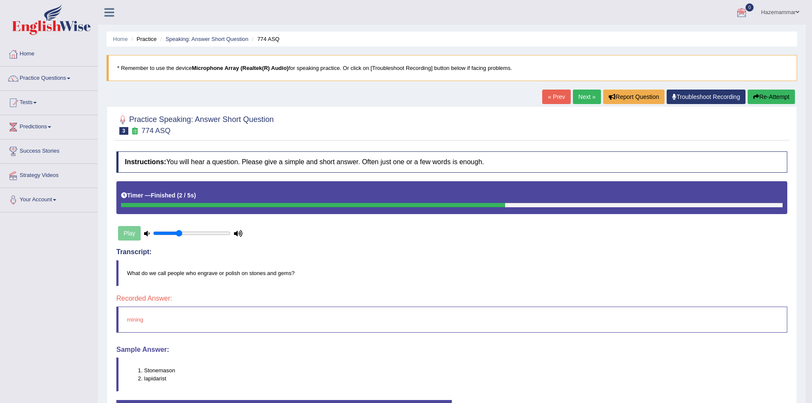
click at [748, 98] on button "Re-Attempt" at bounding box center [770, 96] width 47 height 14
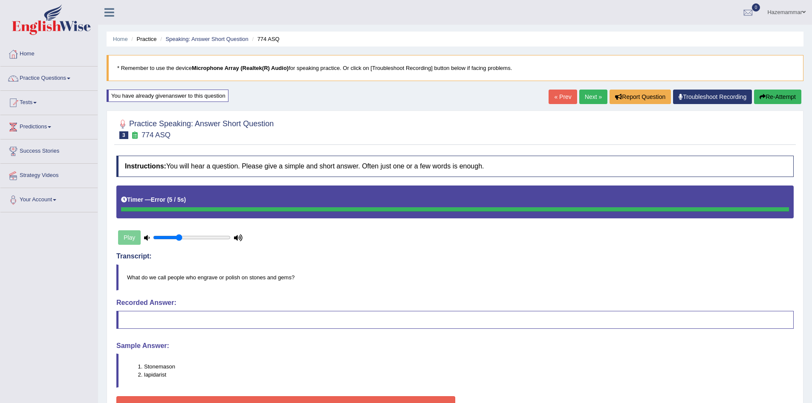
scroll to position [59, 0]
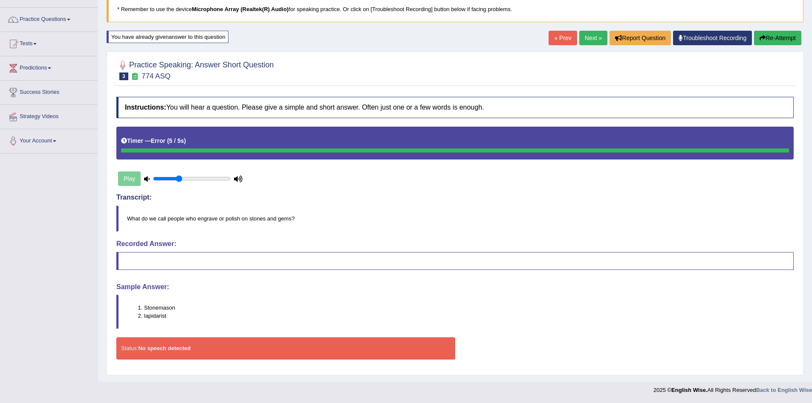
click at [774, 40] on button "Re-Attempt" at bounding box center [777, 38] width 47 height 14
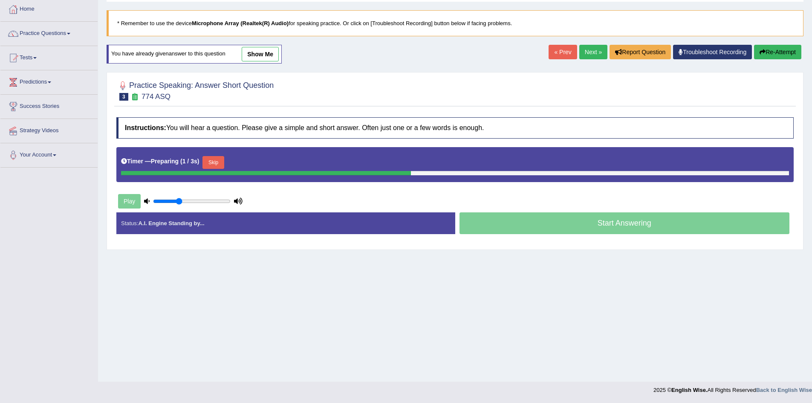
click at [219, 164] on button "Skip" at bounding box center [212, 162] width 21 height 13
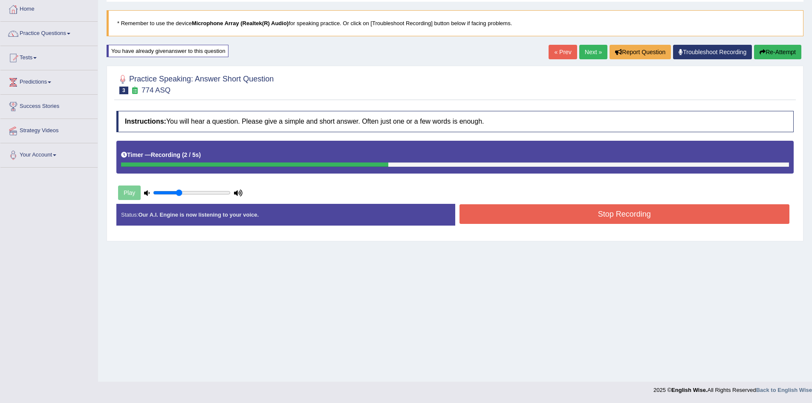
click at [620, 216] on button "Stop Recording" at bounding box center [624, 214] width 330 height 20
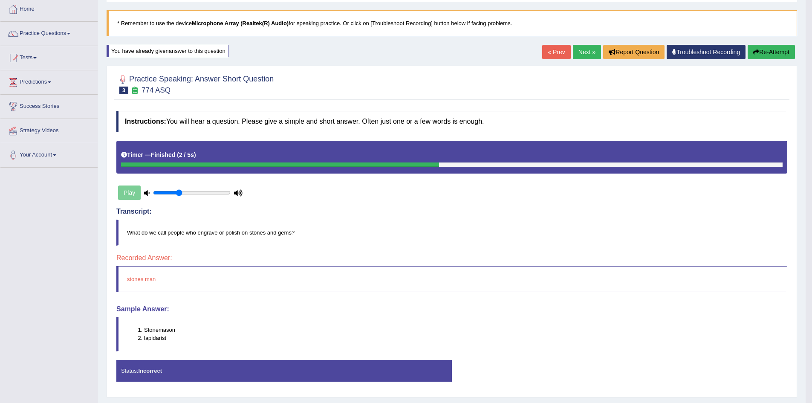
click at [758, 52] on button "Re-Attempt" at bounding box center [770, 52] width 47 height 14
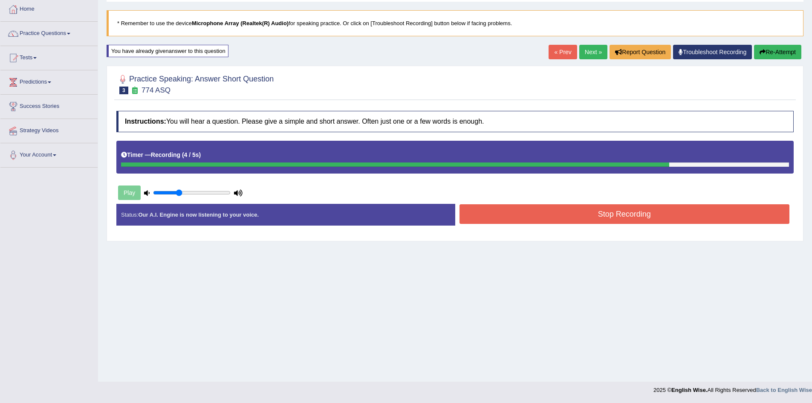
click at [607, 222] on button "Stop Recording" at bounding box center [624, 214] width 330 height 20
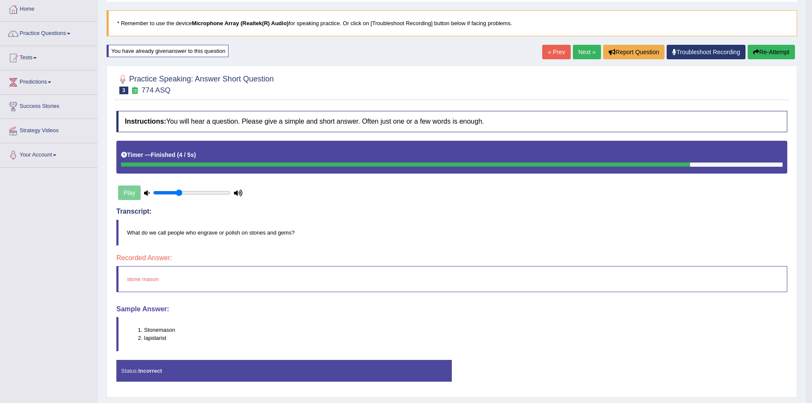
click at [767, 55] on button "Re-Attempt" at bounding box center [770, 52] width 47 height 14
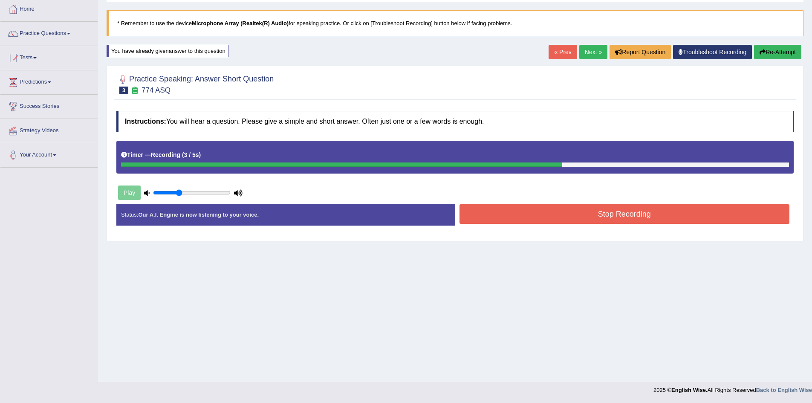
click at [627, 216] on button "Stop Recording" at bounding box center [624, 214] width 330 height 20
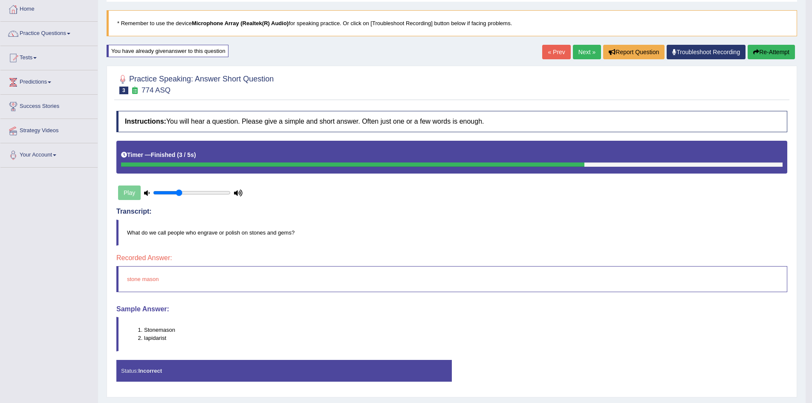
click at [591, 55] on link "Next »" at bounding box center [587, 52] width 28 height 14
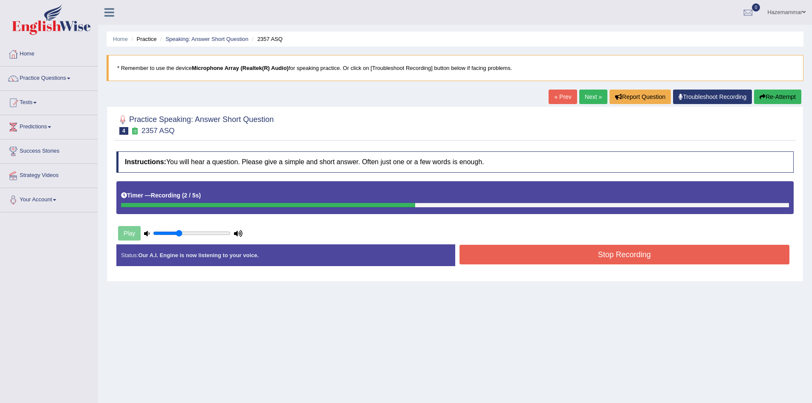
click at [586, 257] on button "Stop Recording" at bounding box center [624, 255] width 330 height 20
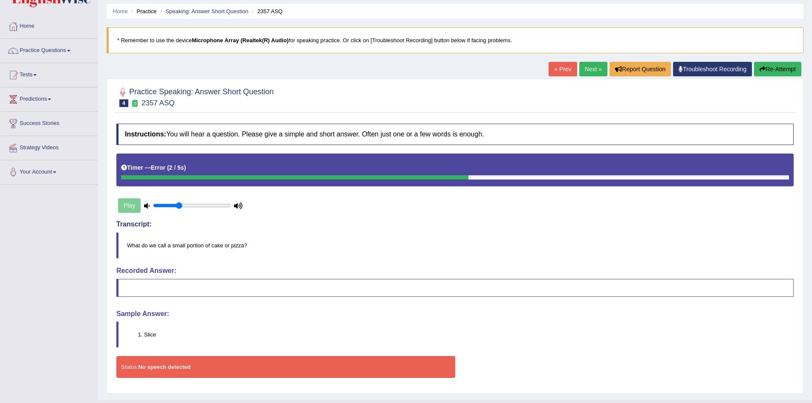
scroll to position [46, 0]
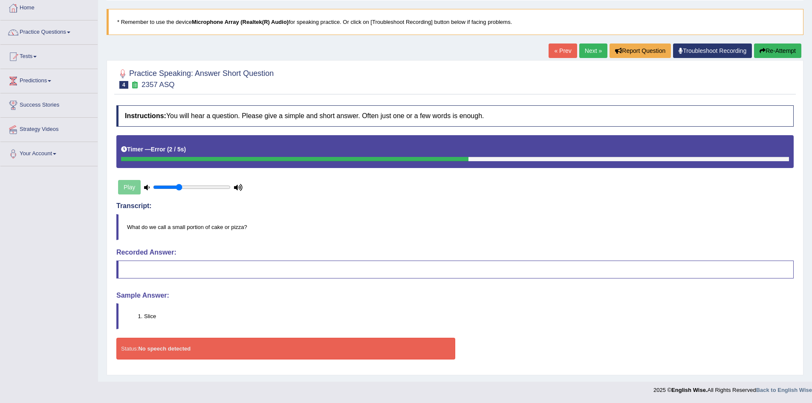
click at [772, 55] on button "Re-Attempt" at bounding box center [777, 50] width 47 height 14
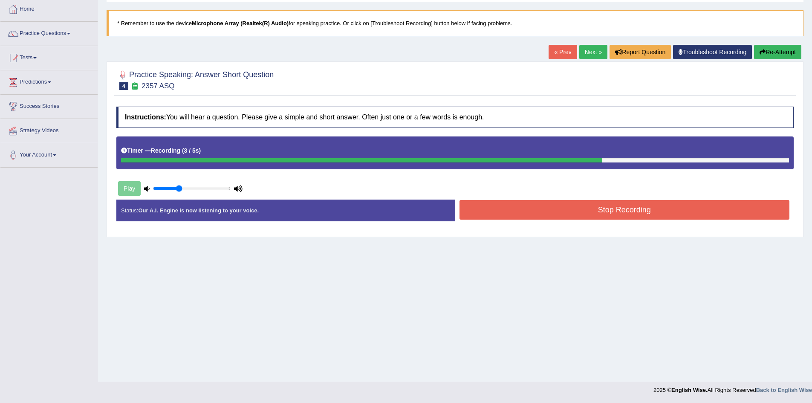
click at [575, 217] on button "Stop Recording" at bounding box center [624, 210] width 330 height 20
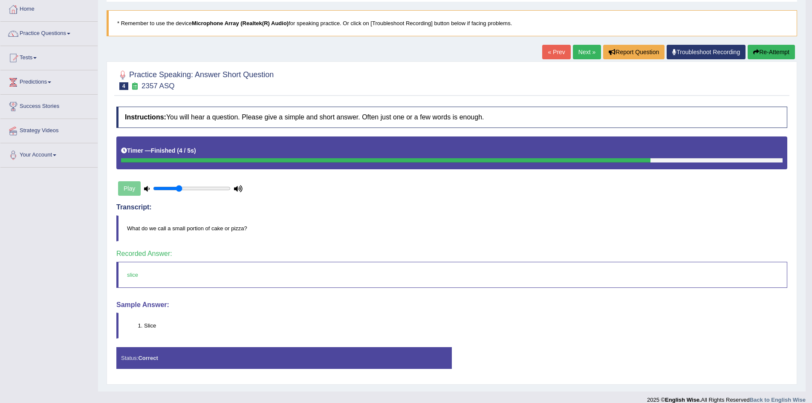
click at [770, 51] on button "Re-Attempt" at bounding box center [770, 52] width 47 height 14
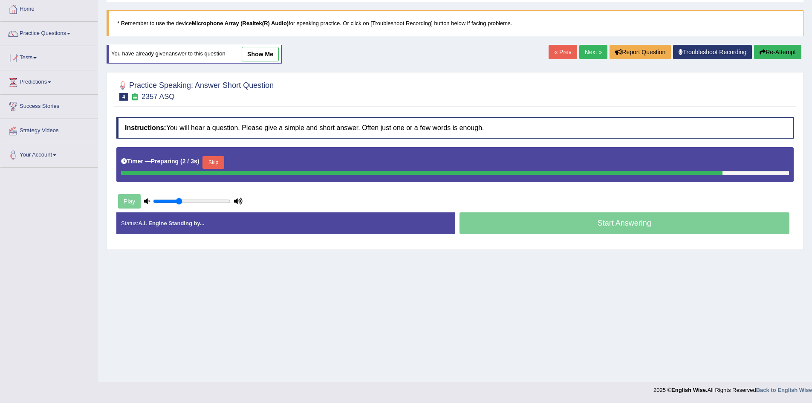
click at [588, 55] on link "Next »" at bounding box center [593, 52] width 28 height 14
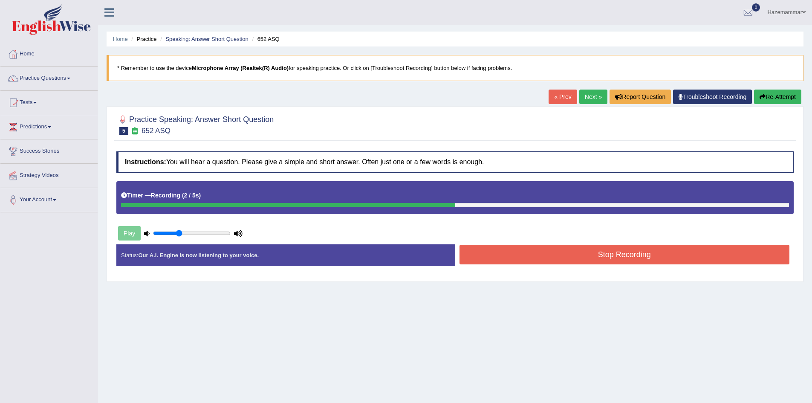
click at [613, 256] on button "Stop Recording" at bounding box center [624, 255] width 330 height 20
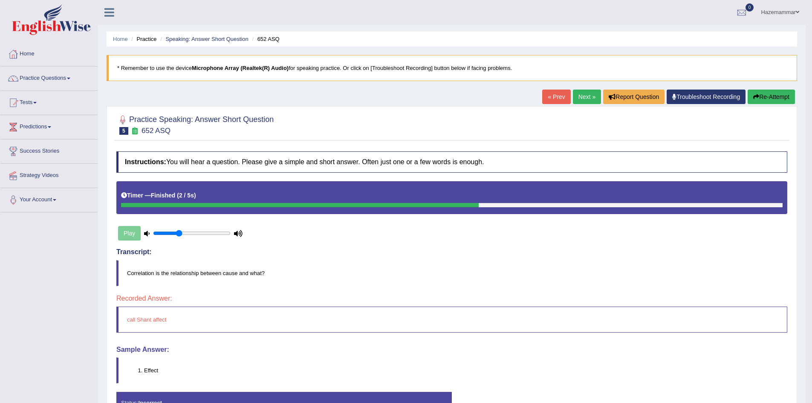
click at [759, 99] on button "Re-Attempt" at bounding box center [770, 96] width 47 height 14
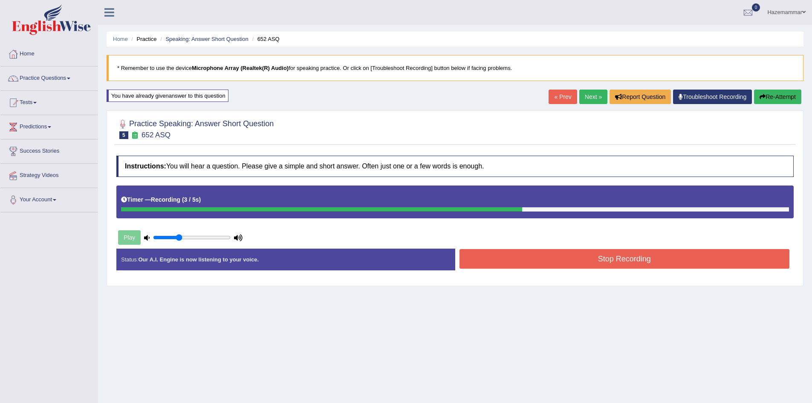
click at [609, 258] on button "Stop Recording" at bounding box center [624, 259] width 330 height 20
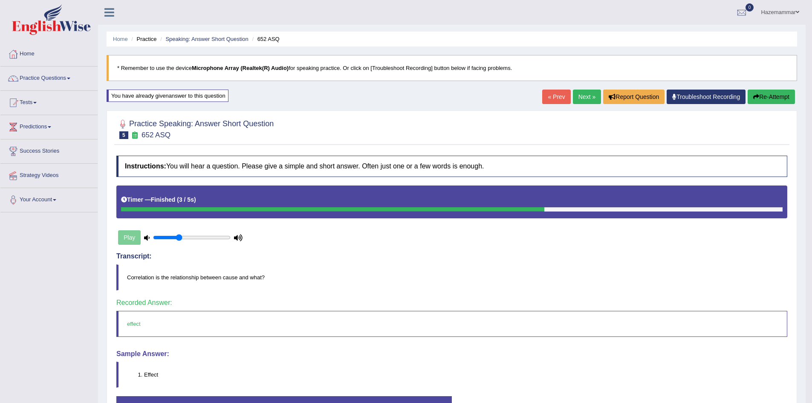
click at [584, 99] on link "Next »" at bounding box center [587, 96] width 28 height 14
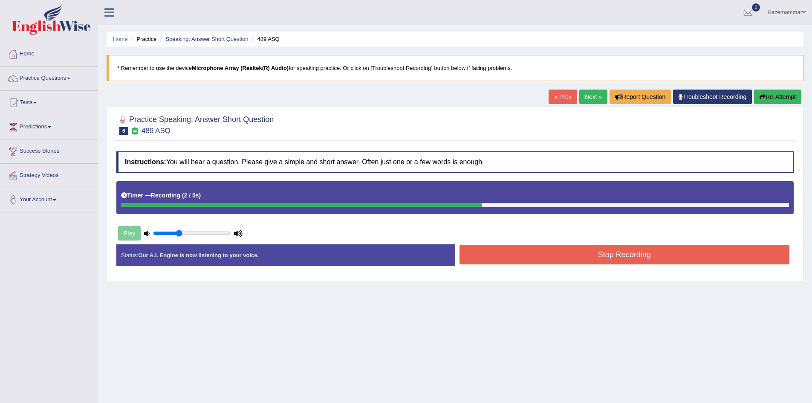
click at [635, 261] on button "Stop Recording" at bounding box center [624, 255] width 330 height 20
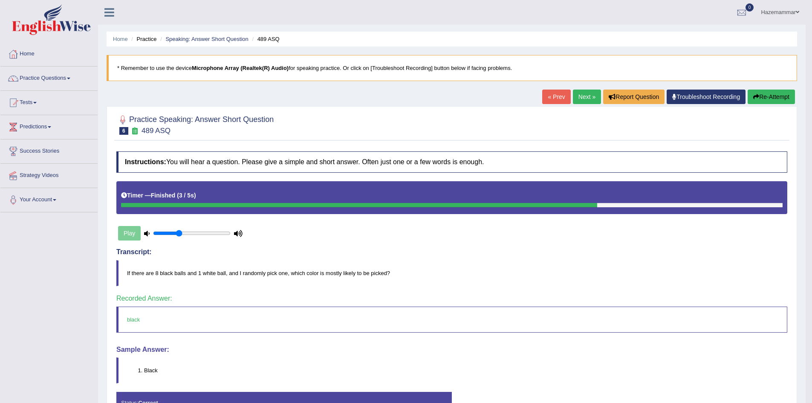
scroll to position [55, 0]
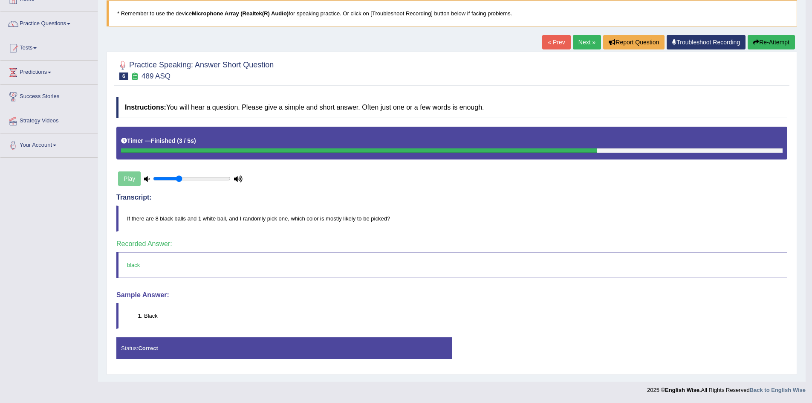
click at [584, 42] on link "Next »" at bounding box center [587, 42] width 28 height 14
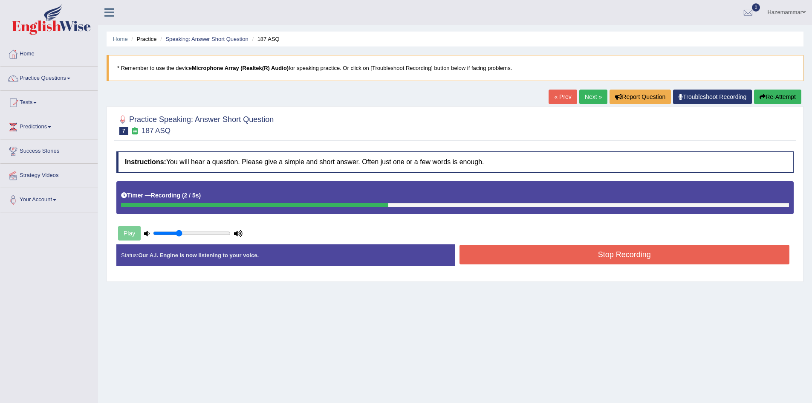
click at [497, 252] on button "Stop Recording" at bounding box center [624, 255] width 330 height 20
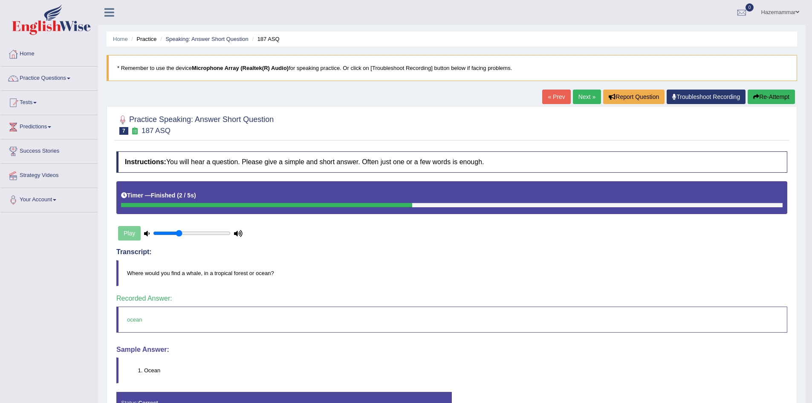
click at [573, 97] on link "Next »" at bounding box center [587, 96] width 28 height 14
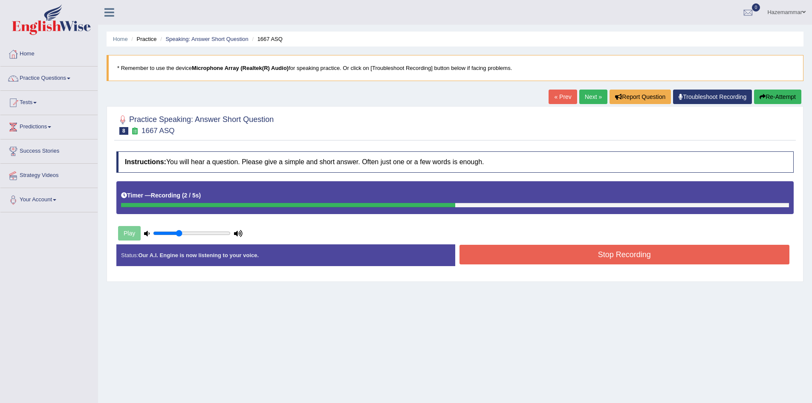
click at [586, 245] on button "Stop Recording" at bounding box center [624, 255] width 330 height 20
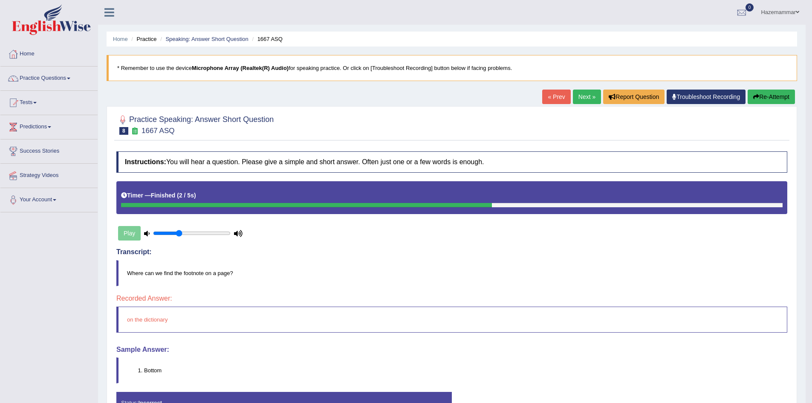
click at [782, 95] on button "Re-Attempt" at bounding box center [770, 96] width 47 height 14
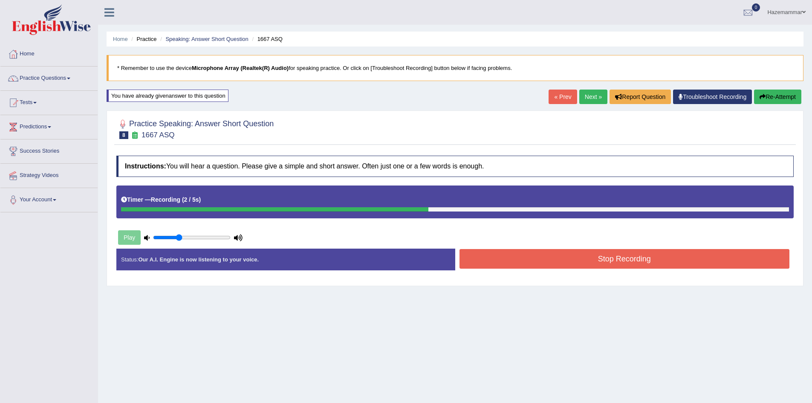
click at [612, 260] on button "Stop Recording" at bounding box center [624, 259] width 330 height 20
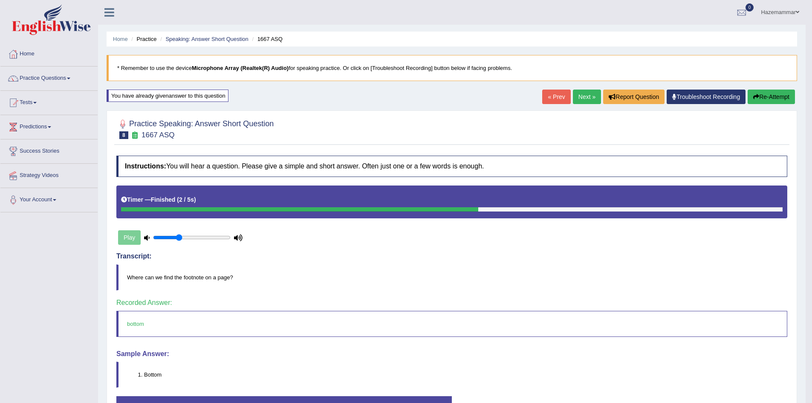
click at [580, 104] on link "Next »" at bounding box center [587, 96] width 28 height 14
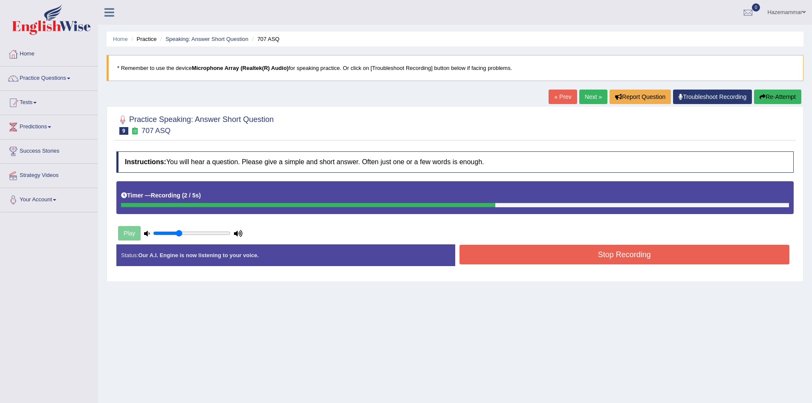
click at [475, 257] on button "Stop Recording" at bounding box center [624, 255] width 330 height 20
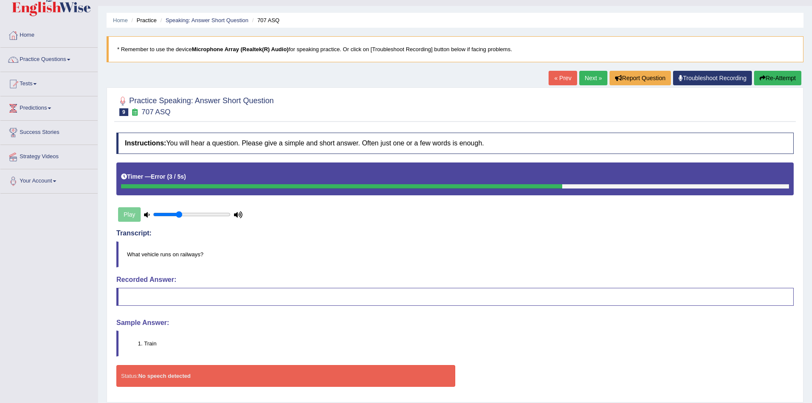
scroll to position [46, 0]
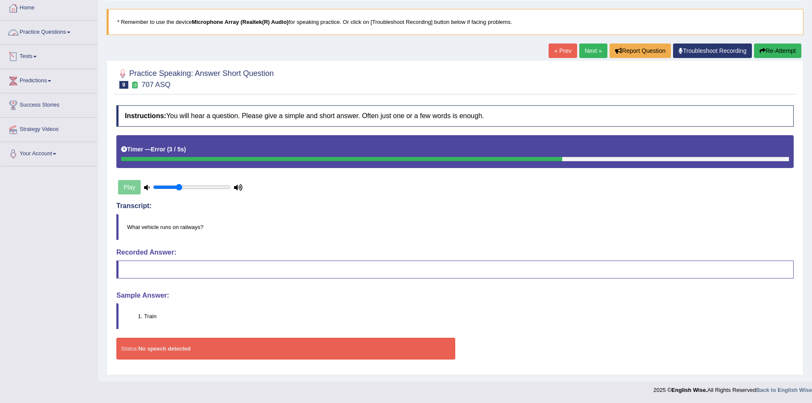
click at [60, 37] on link "Practice Questions" at bounding box center [48, 30] width 97 height 21
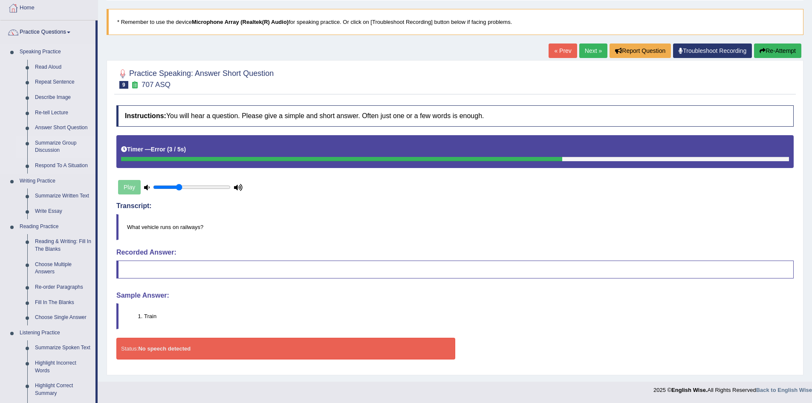
click at [55, 148] on link "Summarize Group Discussion" at bounding box center [63, 147] width 64 height 23
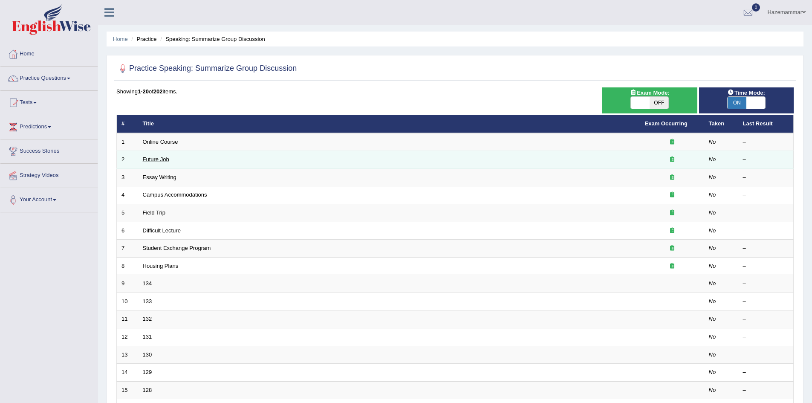
click at [156, 156] on link "Future Job" at bounding box center [156, 159] width 26 height 6
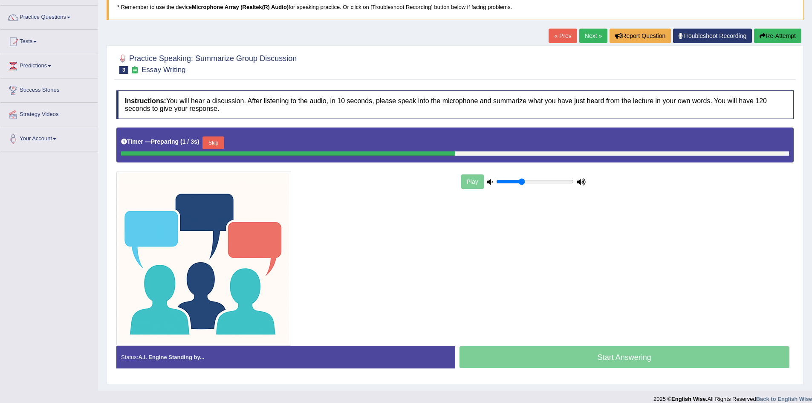
scroll to position [61, 0]
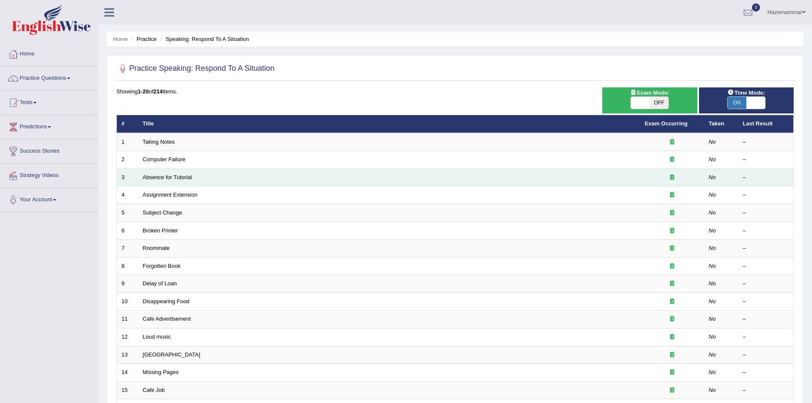
click at [164, 170] on td "Absence for Tutorial" at bounding box center [389, 177] width 502 height 18
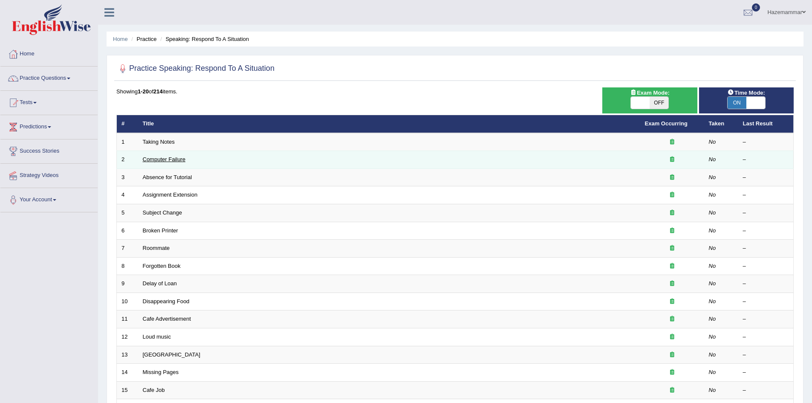
click at [168, 158] on link "Computer Failure" at bounding box center [164, 159] width 43 height 6
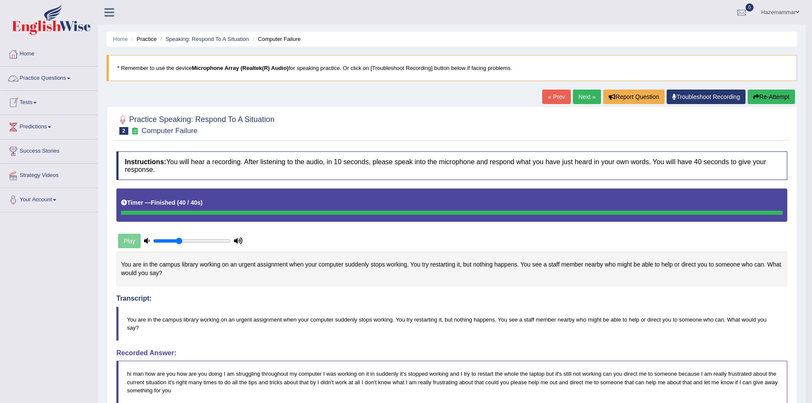
click at [54, 83] on link "Practice Questions" at bounding box center [48, 76] width 97 height 21
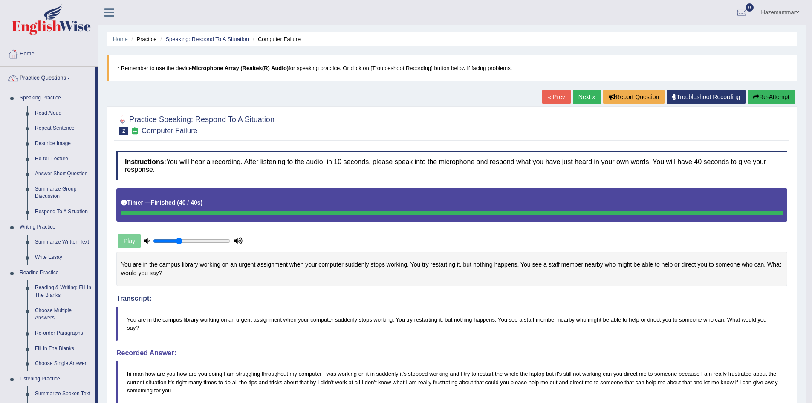
click at [48, 97] on link "Speaking Practice" at bounding box center [56, 97] width 80 height 15
click at [34, 81] on link "Practice Questions" at bounding box center [47, 76] width 95 height 21
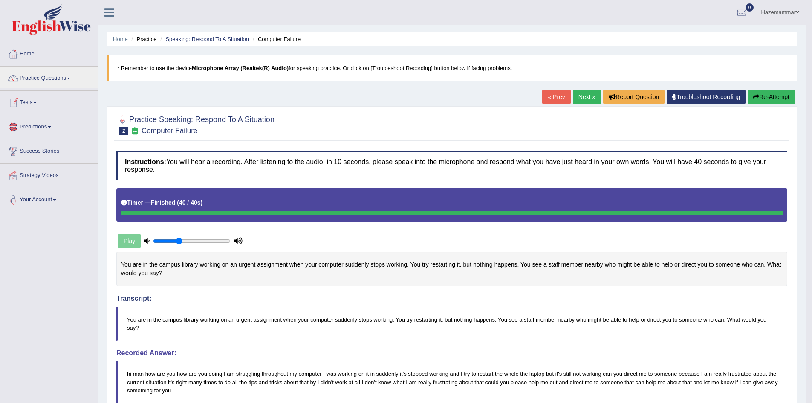
click at [29, 103] on link "Tests" at bounding box center [48, 101] width 97 height 21
click at [63, 123] on link "Take Practice Sectional Test" at bounding box center [56, 122] width 80 height 15
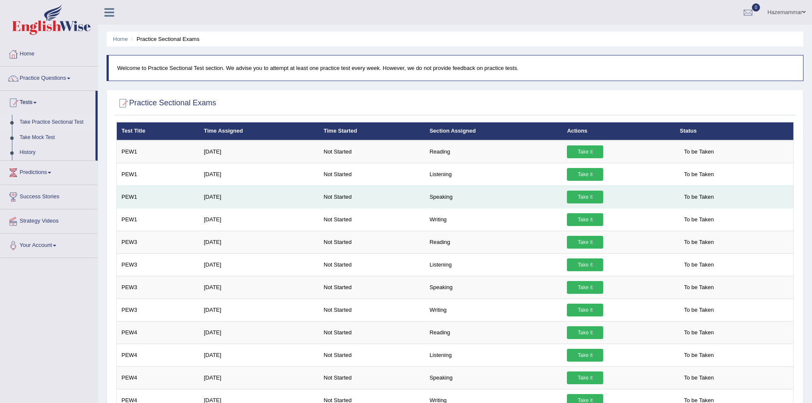
click at [580, 195] on link "Take it" at bounding box center [585, 196] width 36 height 13
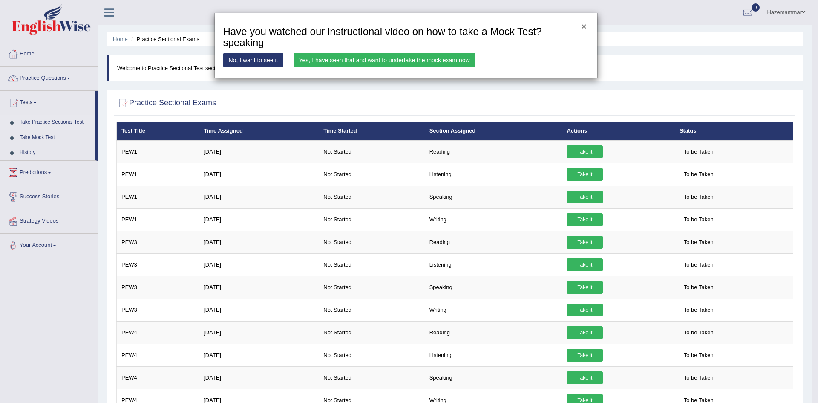
click at [584, 29] on button "×" at bounding box center [583, 26] width 5 height 9
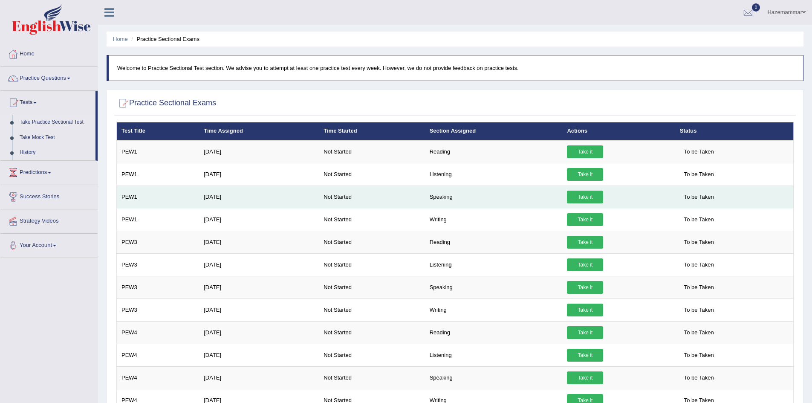
click at [583, 197] on link "Take it" at bounding box center [585, 196] width 36 height 13
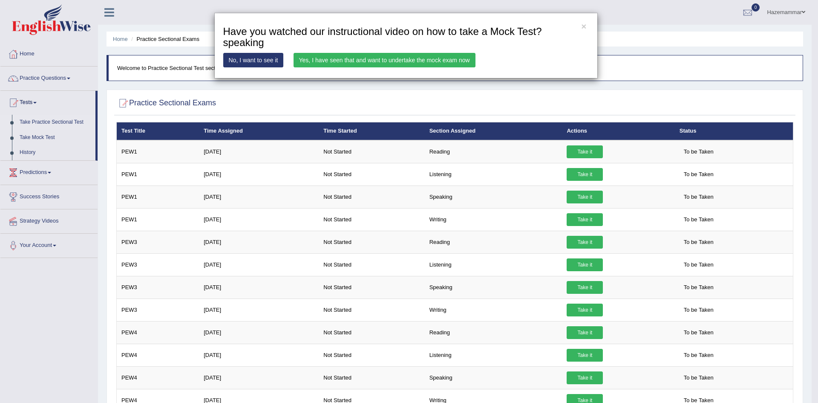
click at [370, 60] on link "Yes, I have seen that and want to undertake the mock exam now" at bounding box center [385, 60] width 182 height 14
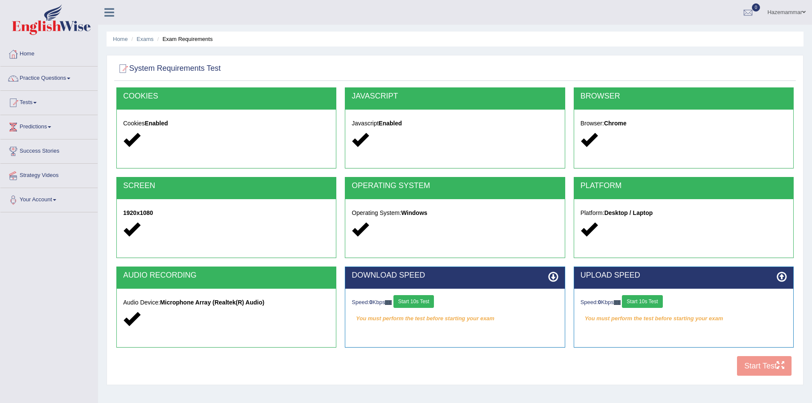
click at [756, 369] on div "COOKIES Cookies Enabled JAVASCRIPT Javascript Enabled BROWSER Browser: Chrome S…" at bounding box center [454, 233] width 681 height 293
click at [421, 300] on button "Start 10s Test" at bounding box center [413, 301] width 40 height 13
click at [643, 301] on button "Start 10s Test" at bounding box center [642, 301] width 40 height 13
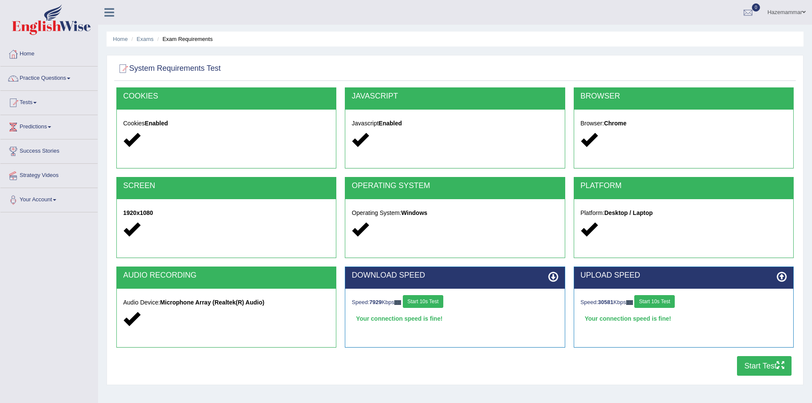
click at [750, 363] on button "Start Test" at bounding box center [764, 366] width 55 height 20
